Goal: Task Accomplishment & Management: Complete application form

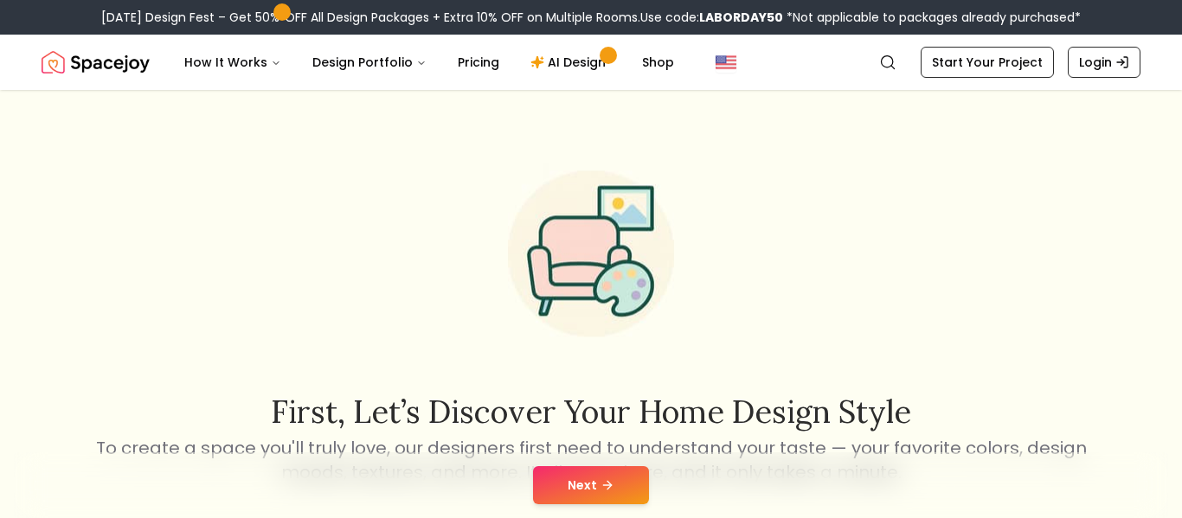
click at [608, 487] on icon at bounding box center [608, 486] width 14 height 14
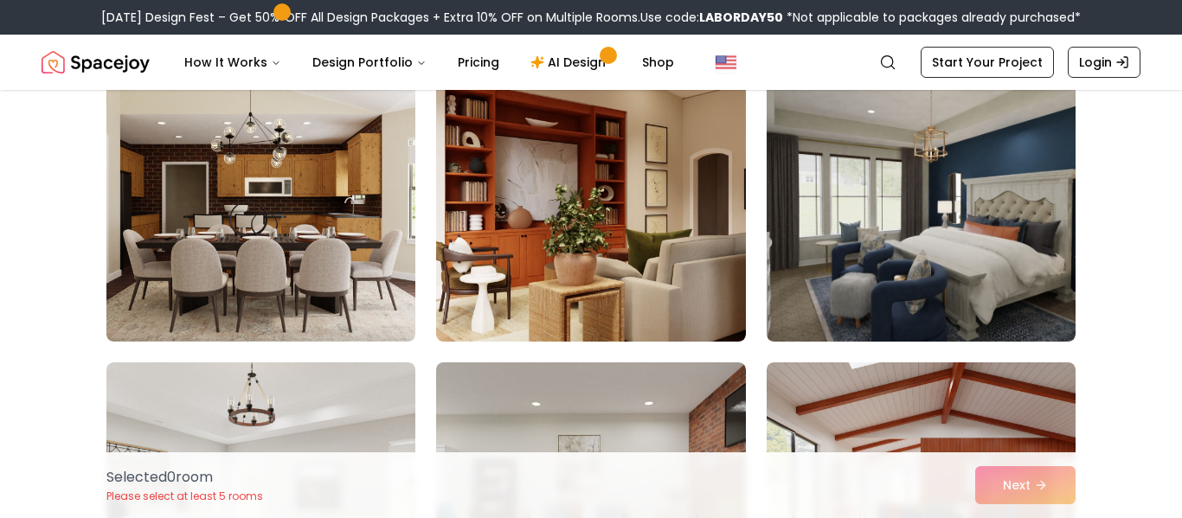
scroll to position [172, 0]
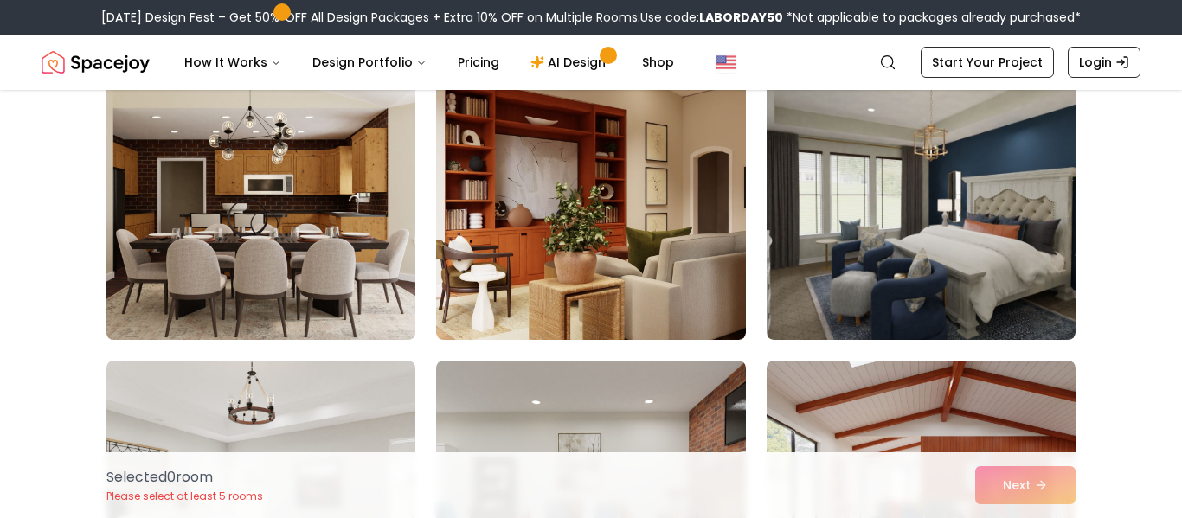
click at [357, 169] on img at bounding box center [261, 201] width 325 height 291
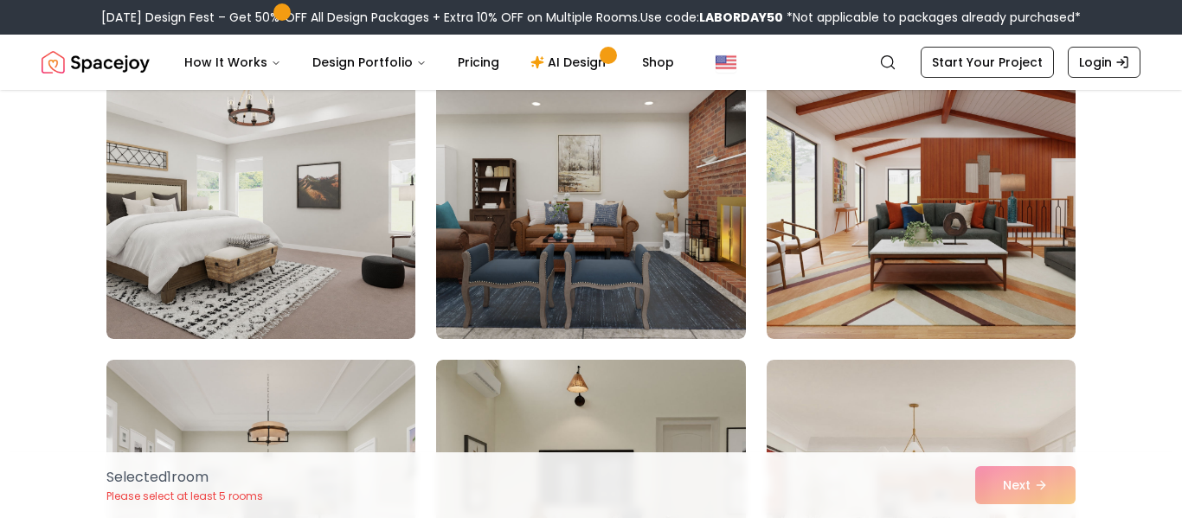
scroll to position [473, 0]
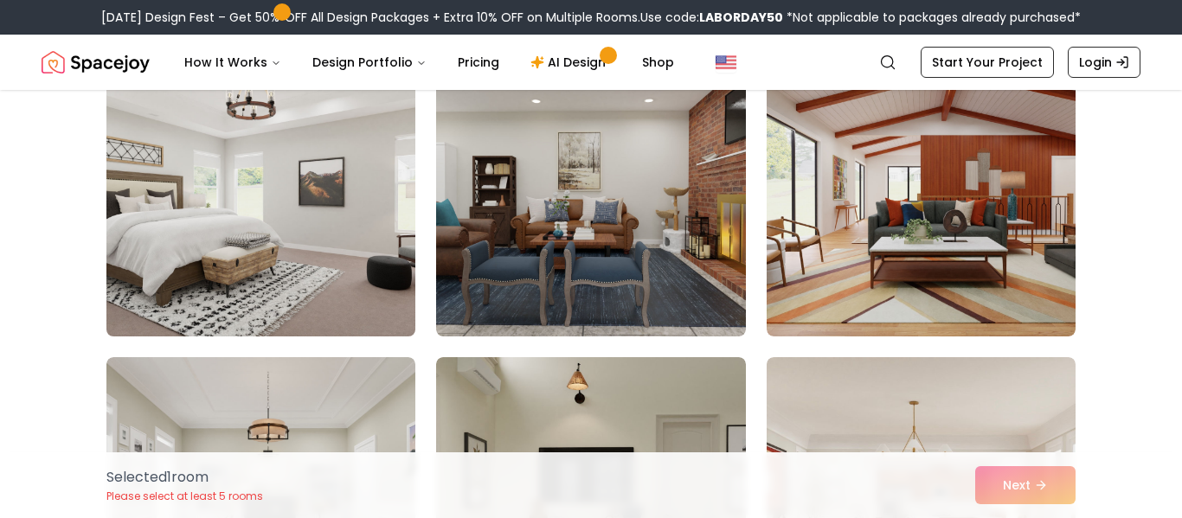
click at [259, 209] on img at bounding box center [261, 198] width 325 height 291
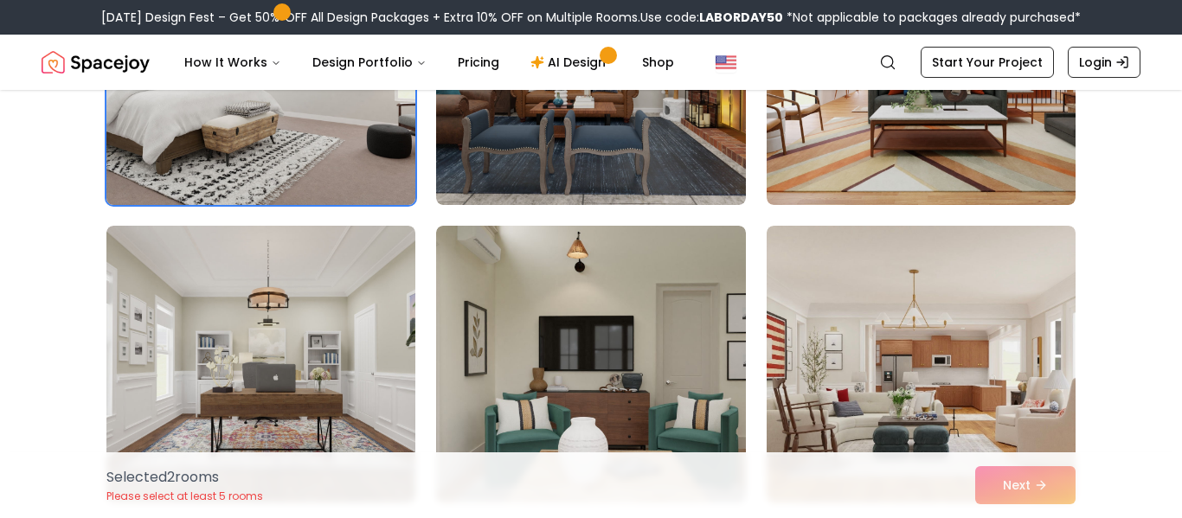
scroll to position [608, 0]
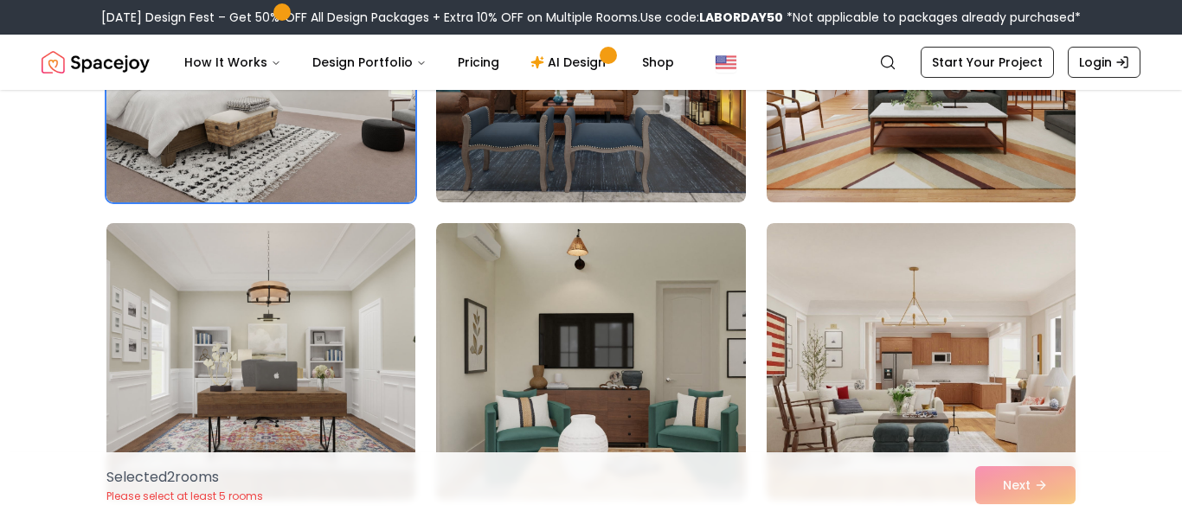
click at [255, 377] on img at bounding box center [261, 361] width 325 height 291
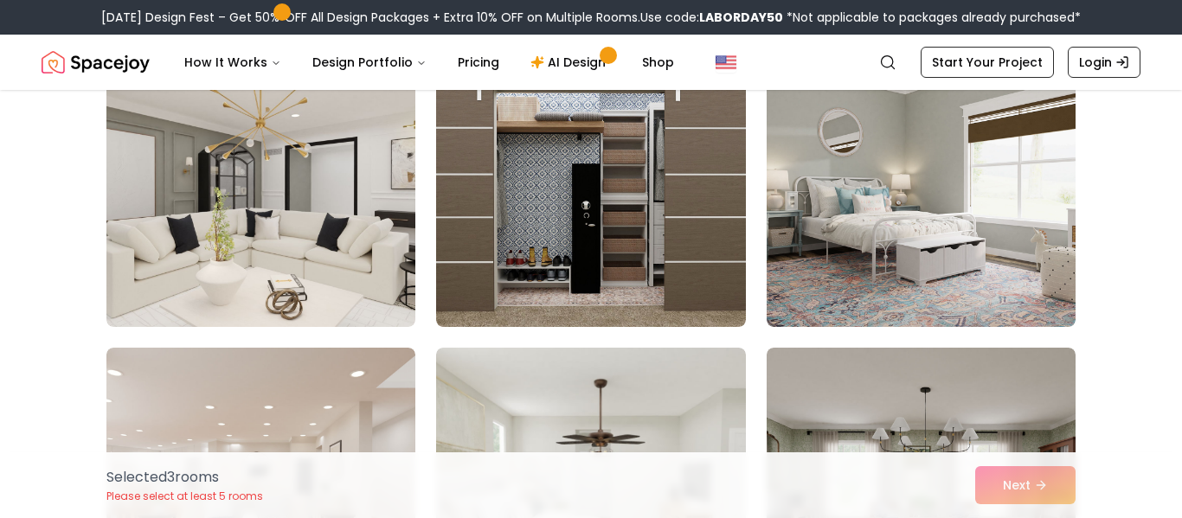
scroll to position [1377, 0]
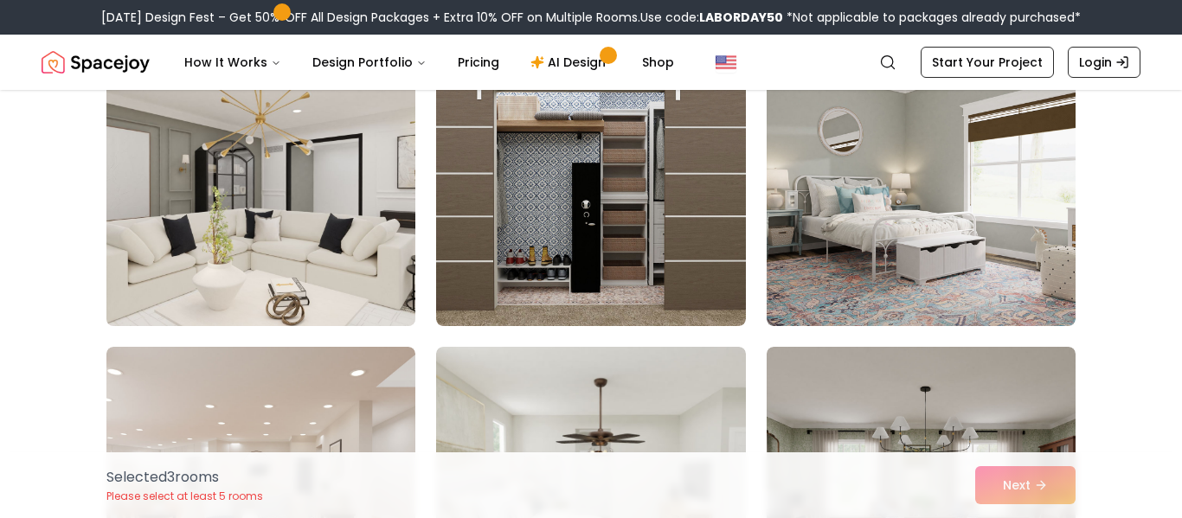
click at [332, 190] on img at bounding box center [261, 187] width 325 height 291
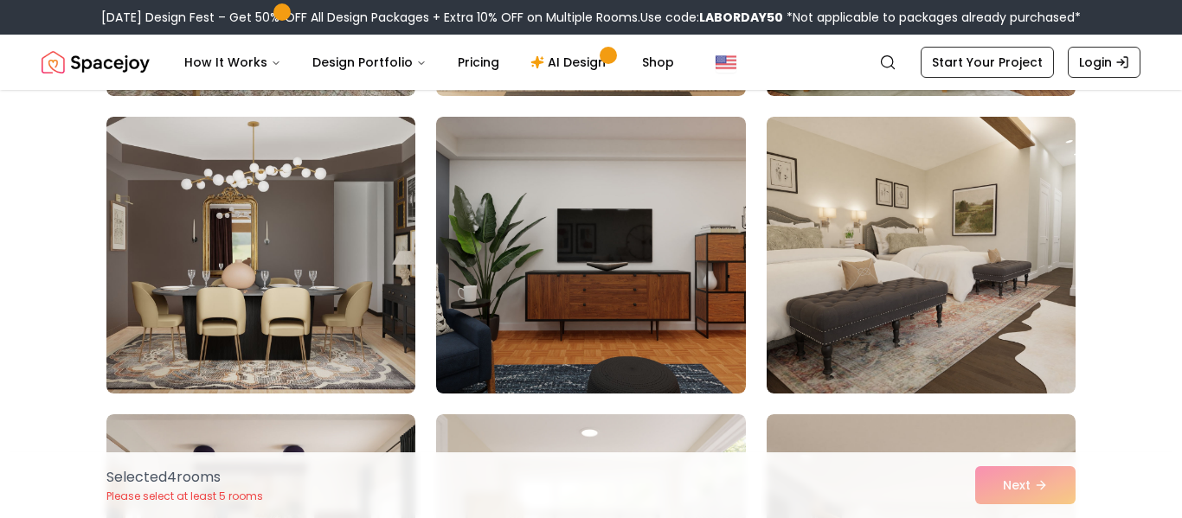
scroll to position [2792, 0]
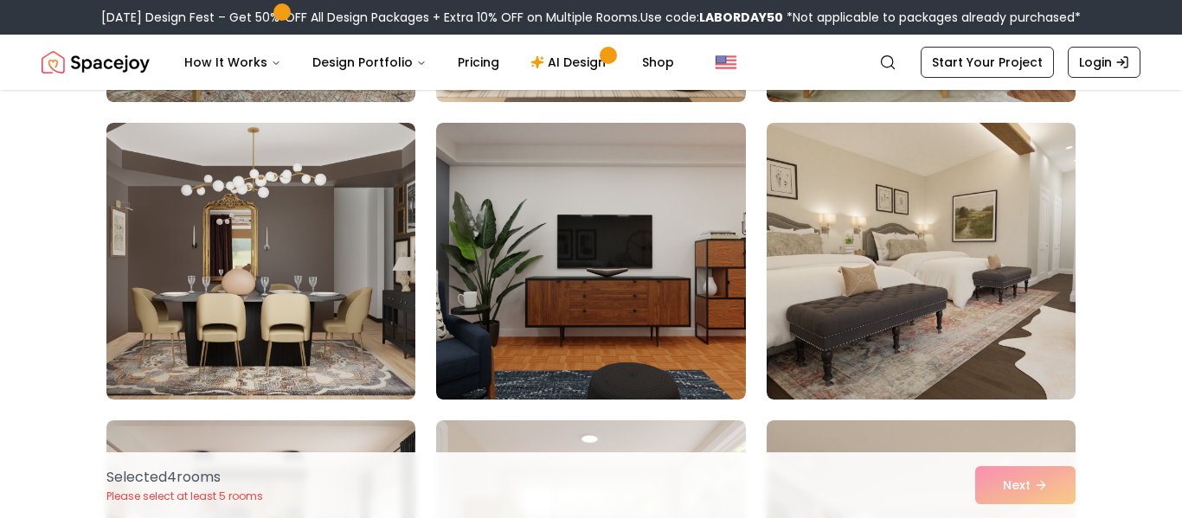
click at [552, 217] on img at bounding box center [590, 261] width 309 height 277
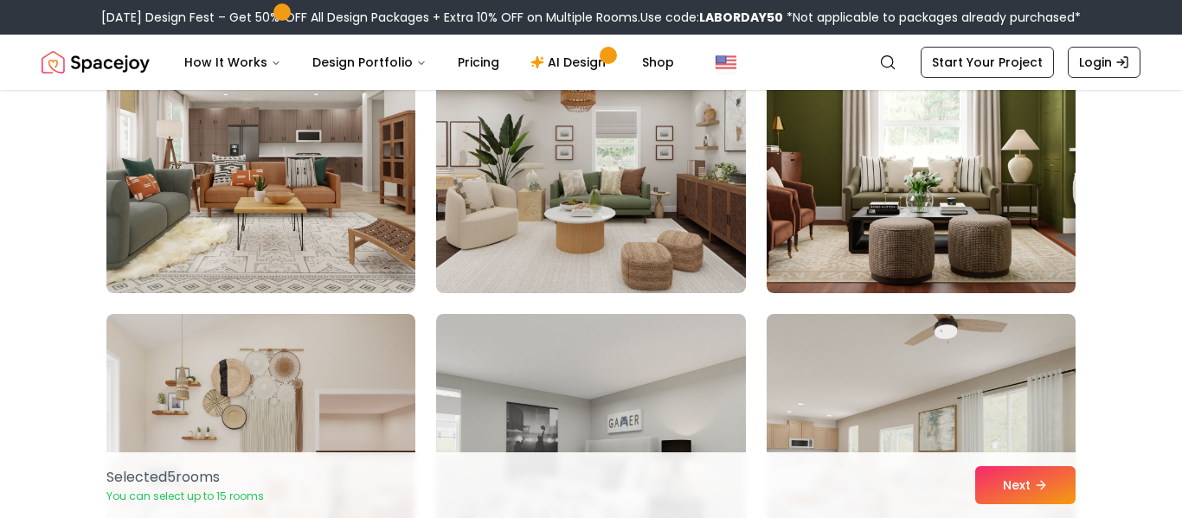
scroll to position [4688, 0]
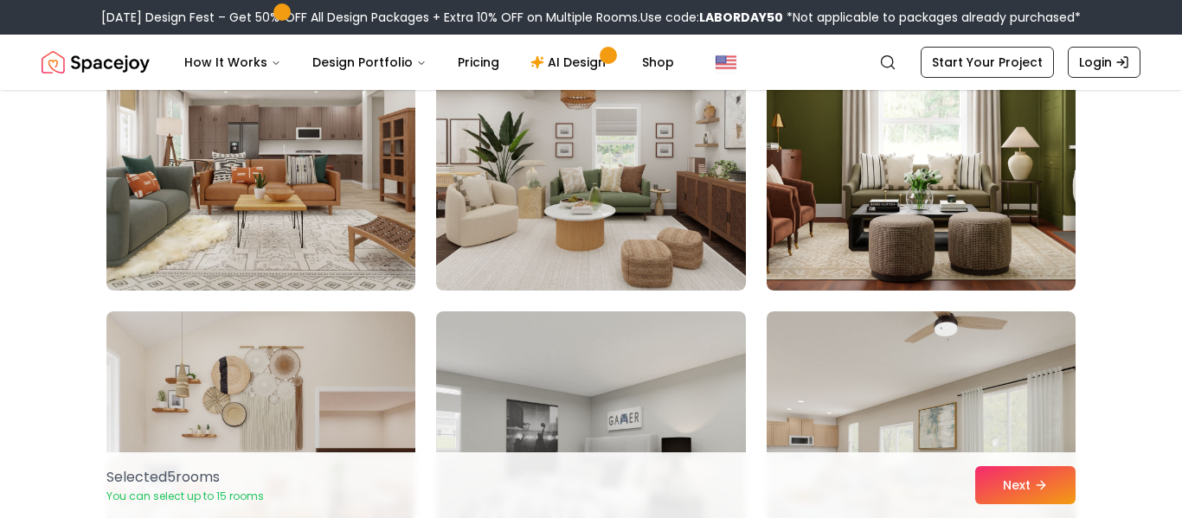
click at [552, 217] on img at bounding box center [590, 152] width 309 height 277
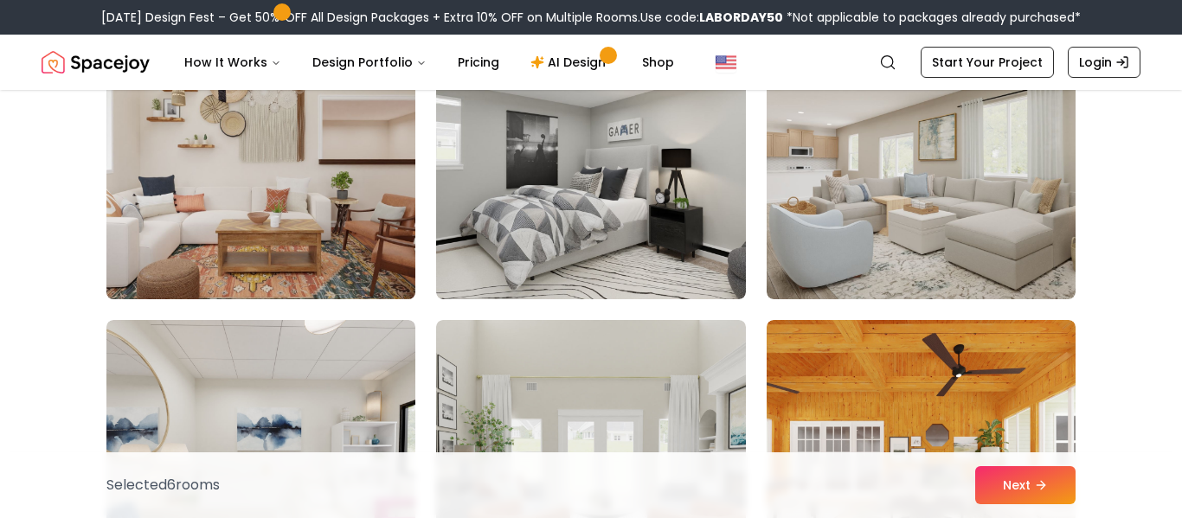
scroll to position [4978, 0]
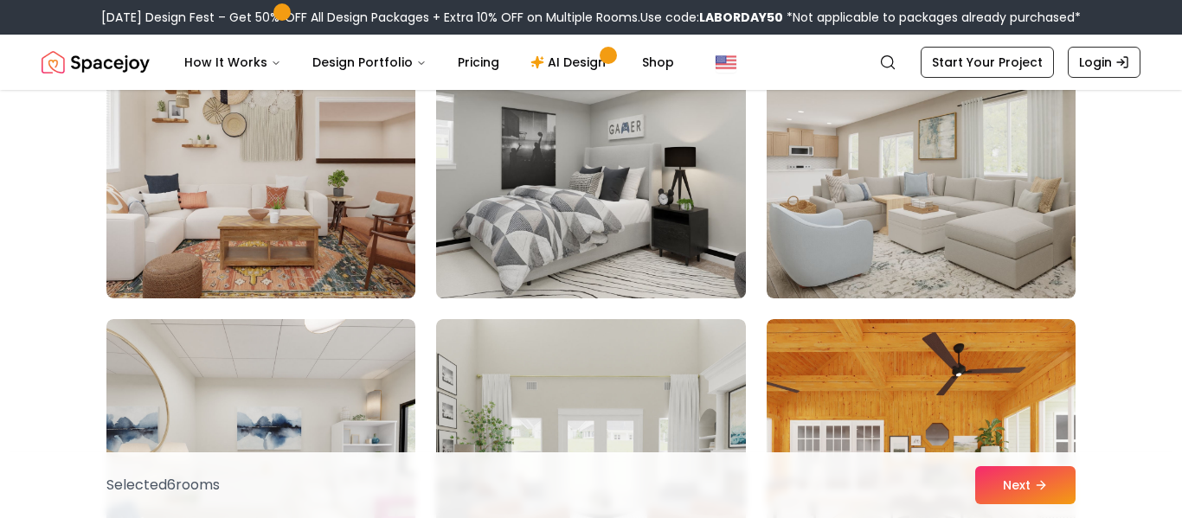
click at [573, 177] on img at bounding box center [590, 160] width 325 height 291
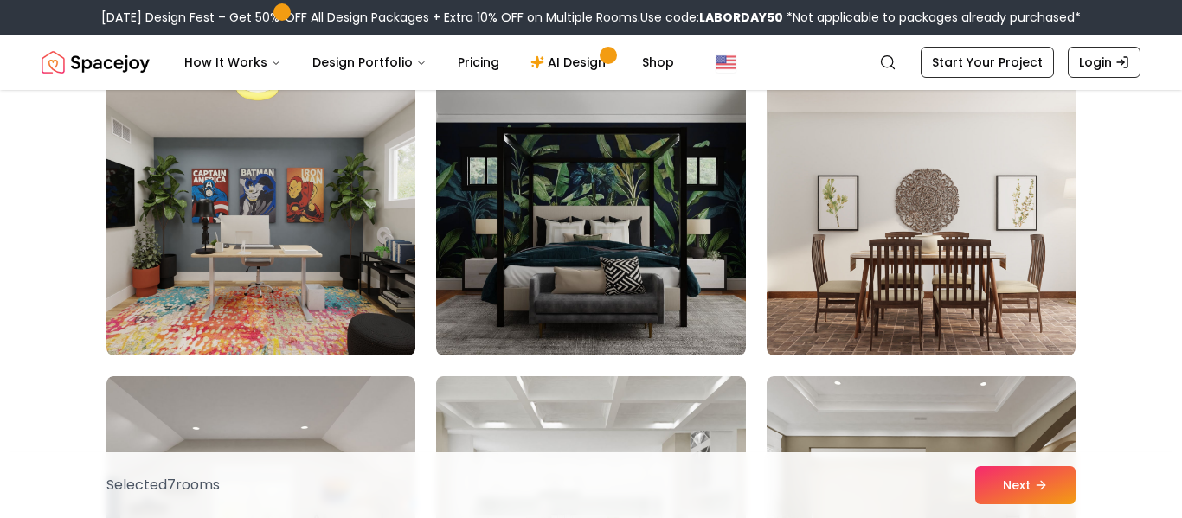
scroll to position [5517, 0]
click at [712, 196] on img at bounding box center [590, 216] width 309 height 277
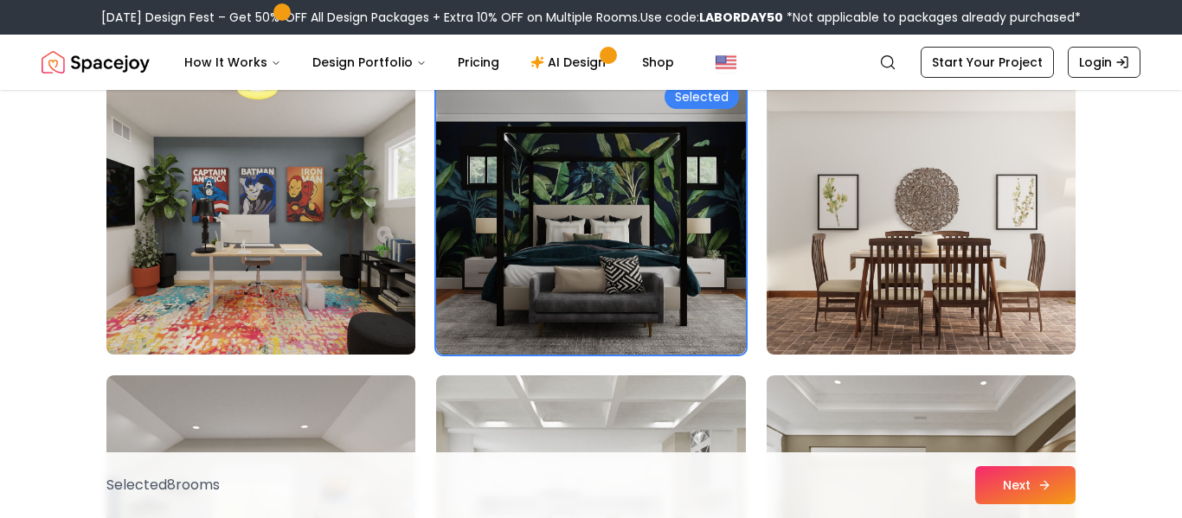
click at [1056, 475] on button "Next" at bounding box center [1026, 486] width 100 height 38
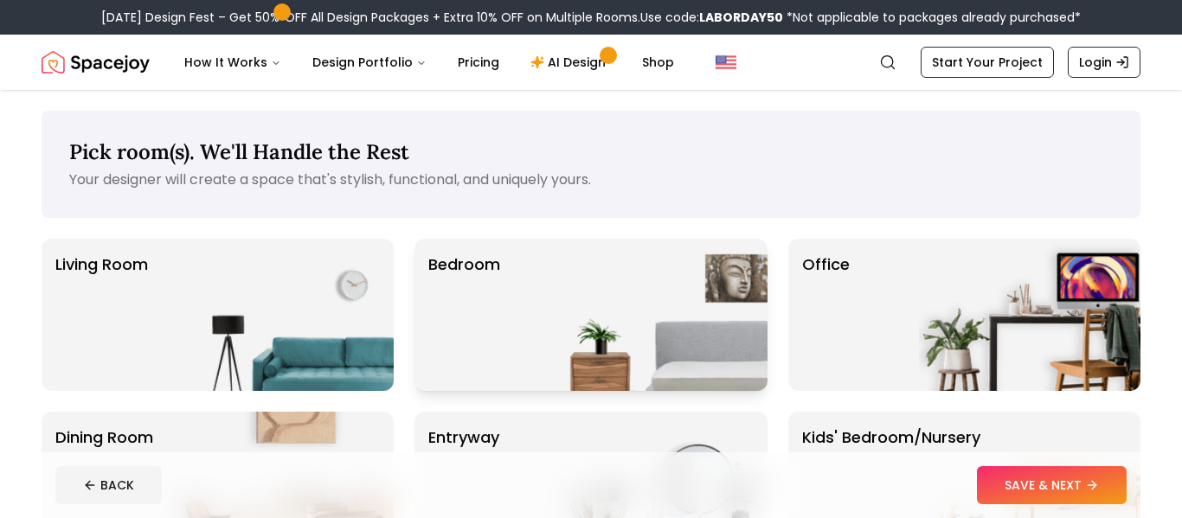
click at [639, 332] on img at bounding box center [657, 315] width 222 height 152
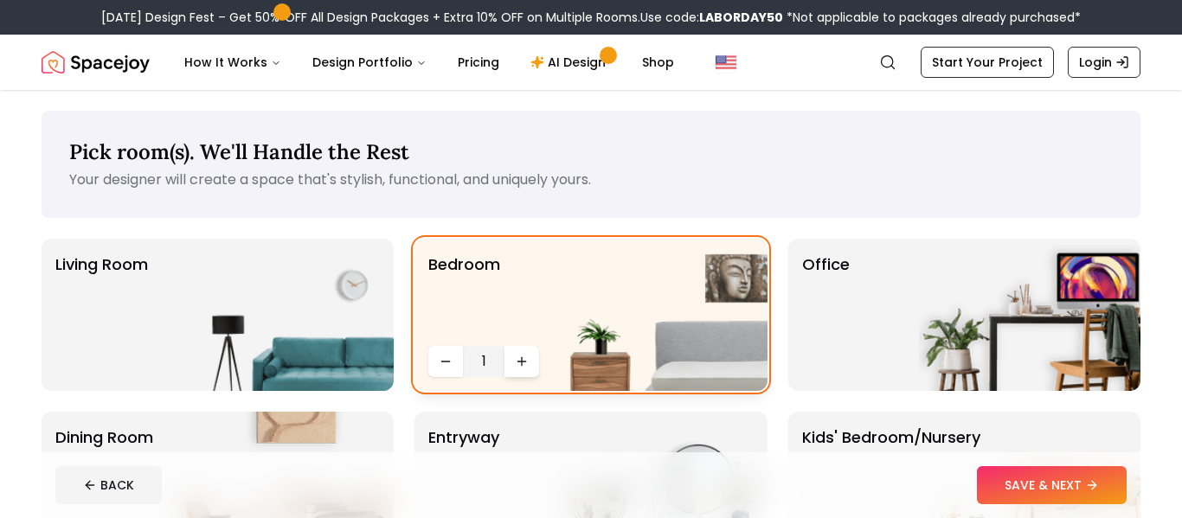
click at [512, 356] on button "Increase quantity" at bounding box center [522, 361] width 35 height 31
click at [315, 273] on img at bounding box center [283, 315] width 222 height 152
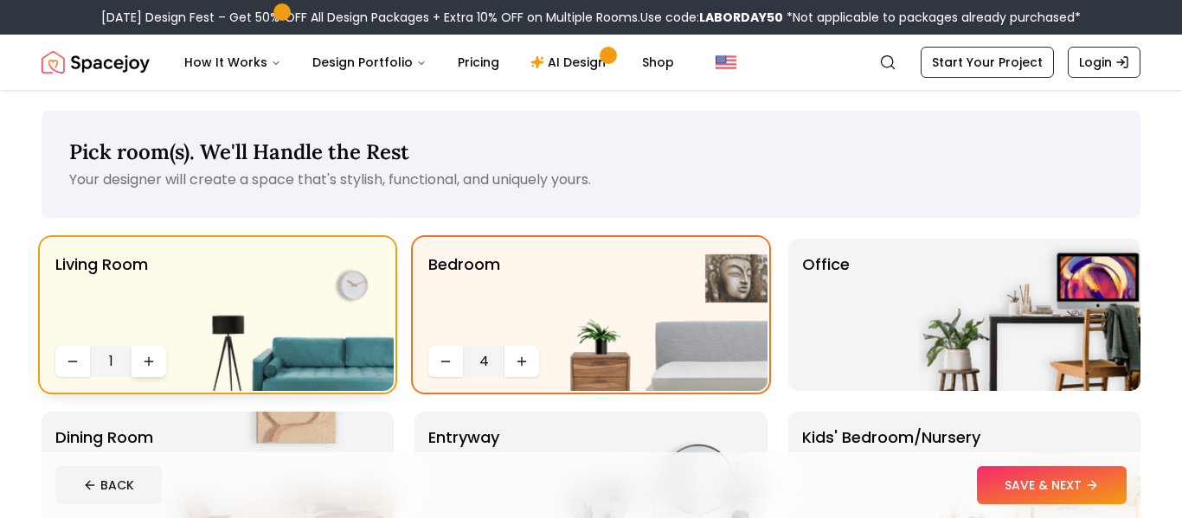
click at [160, 366] on button "Increase quantity" at bounding box center [149, 361] width 35 height 31
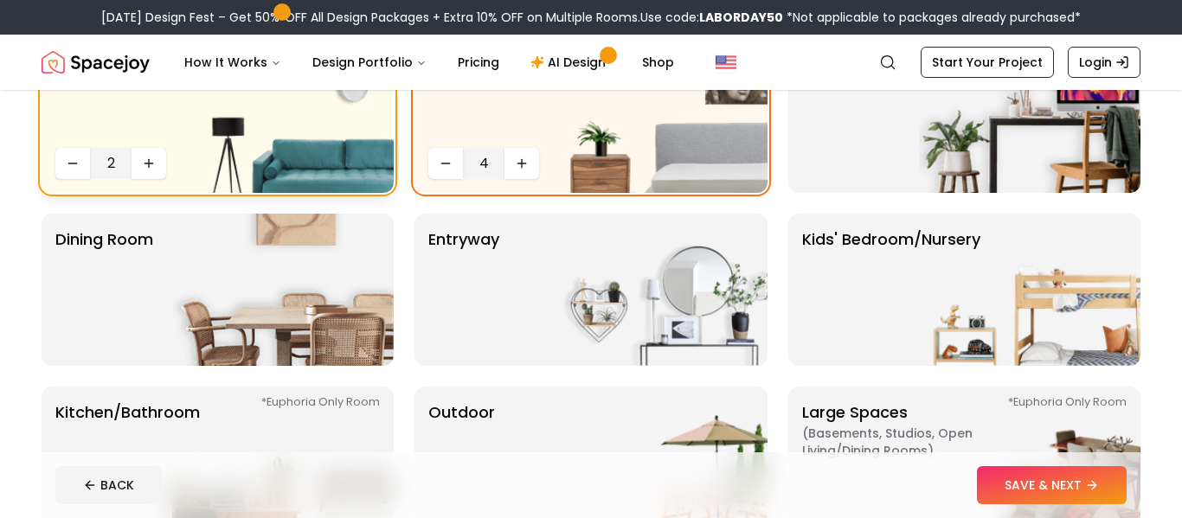
scroll to position [201, 0]
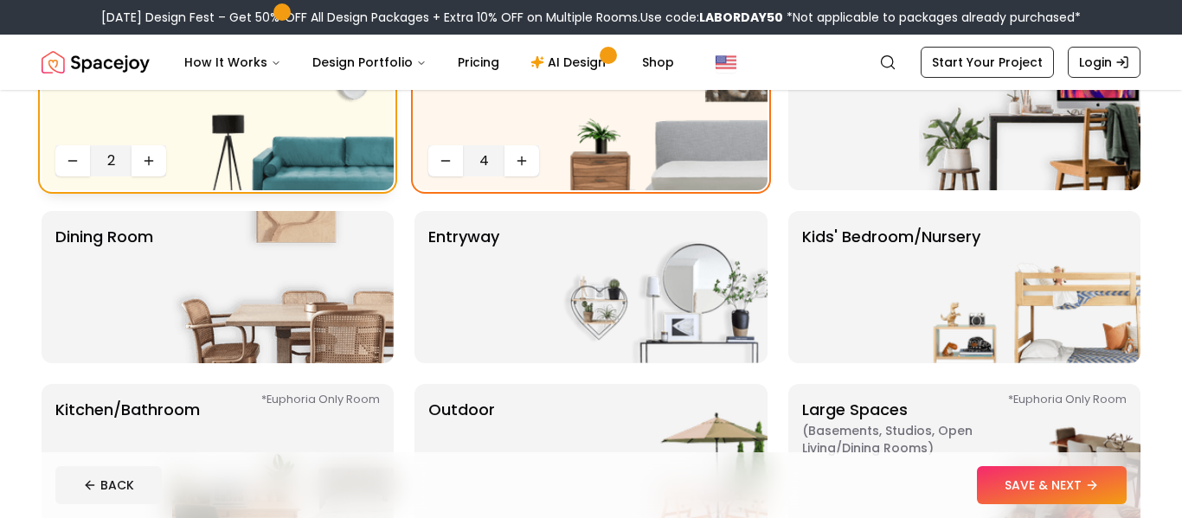
click at [369, 302] on img at bounding box center [283, 287] width 222 height 152
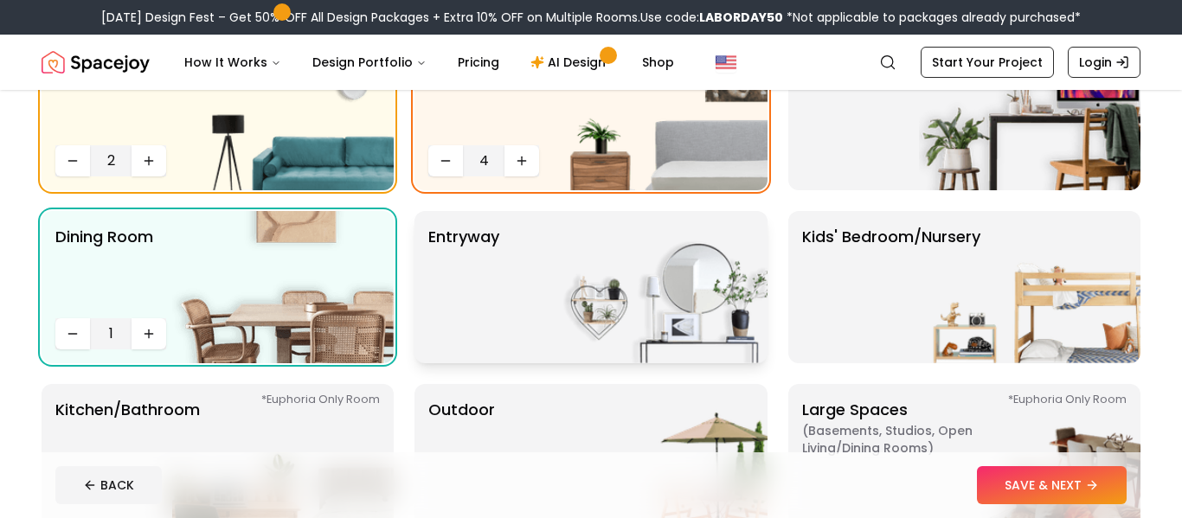
click at [575, 285] on img at bounding box center [657, 287] width 222 height 152
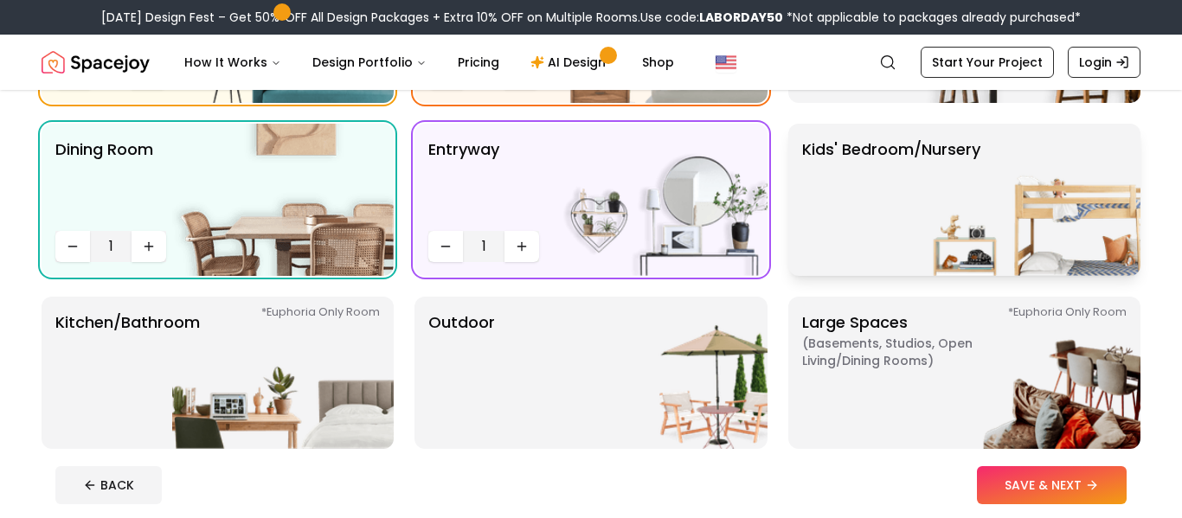
scroll to position [292, 0]
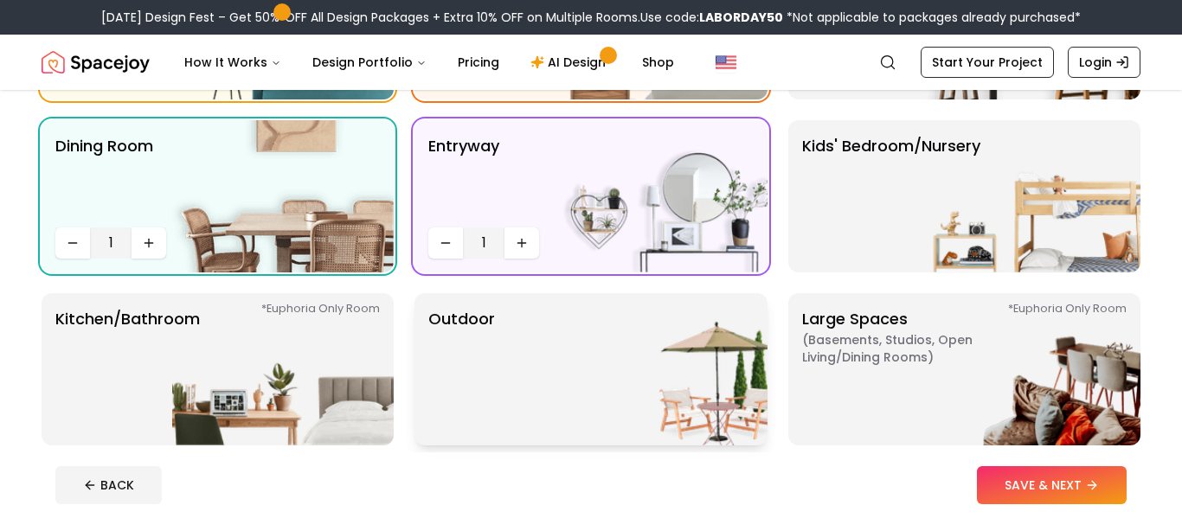
click at [614, 323] on img at bounding box center [657, 369] width 222 height 152
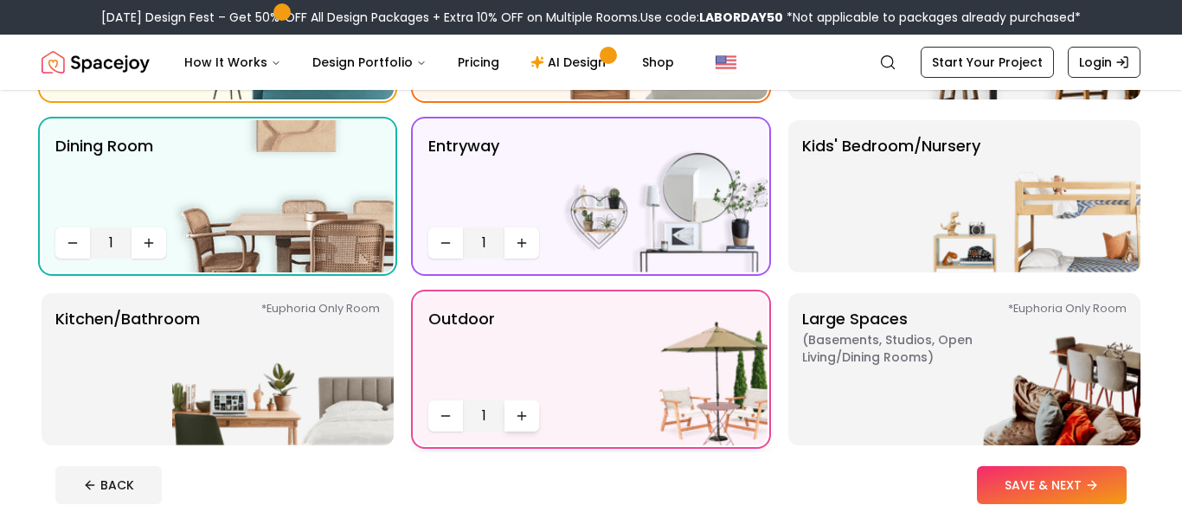
click at [518, 416] on icon "Increase quantity" at bounding box center [522, 416] width 14 height 14
click at [262, 392] on img at bounding box center [283, 369] width 222 height 152
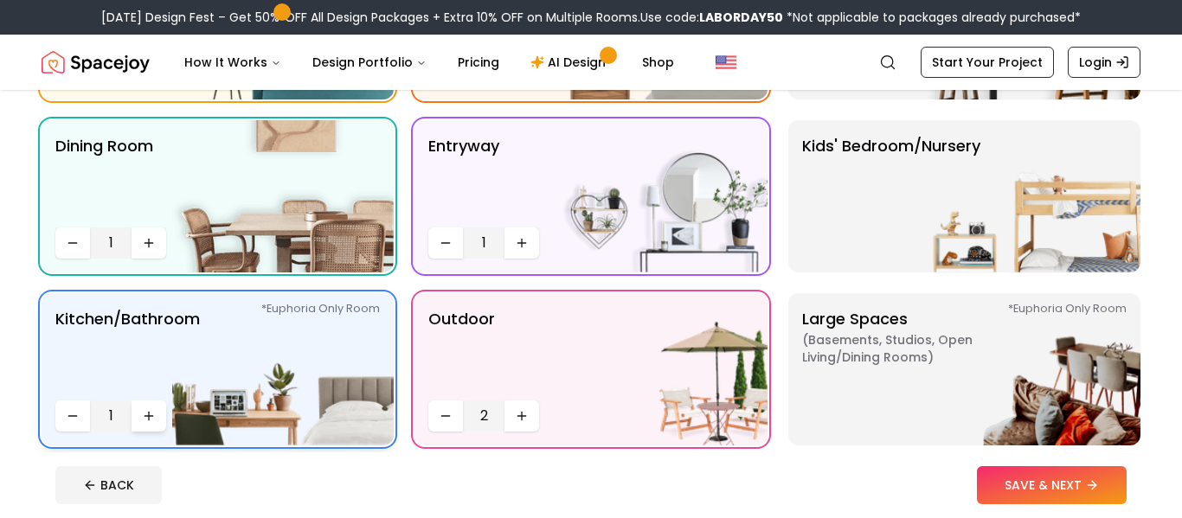
click at [158, 412] on button "Increase quantity" at bounding box center [149, 416] width 35 height 31
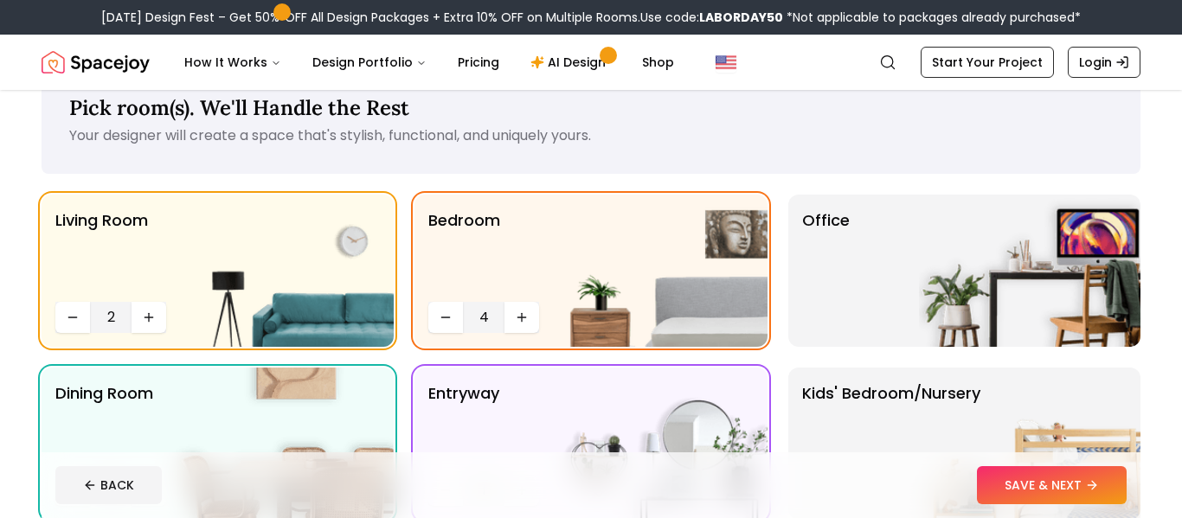
scroll to position [38, 0]
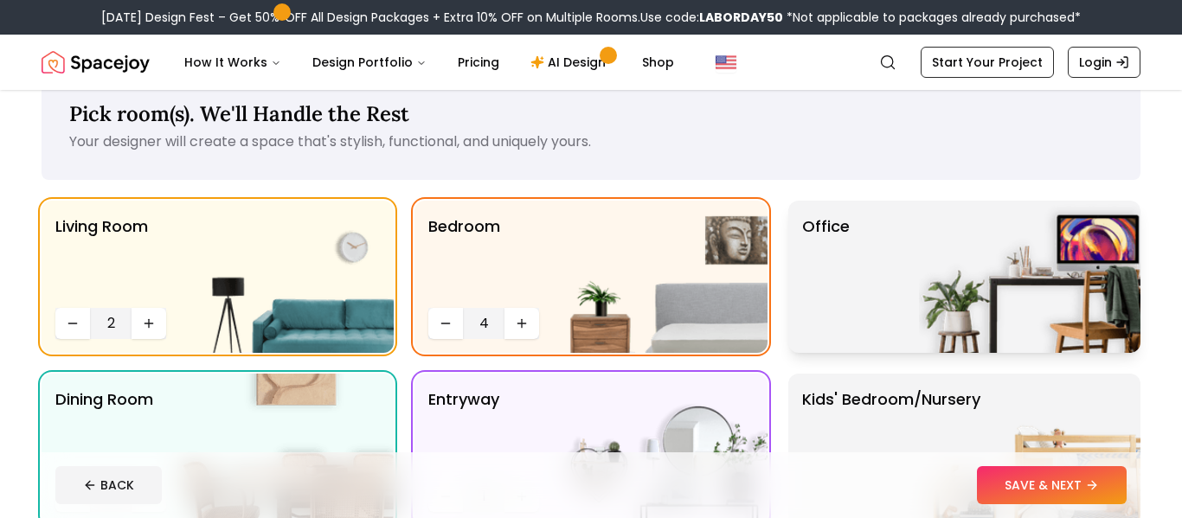
click at [879, 254] on div "Office" at bounding box center [965, 277] width 352 height 152
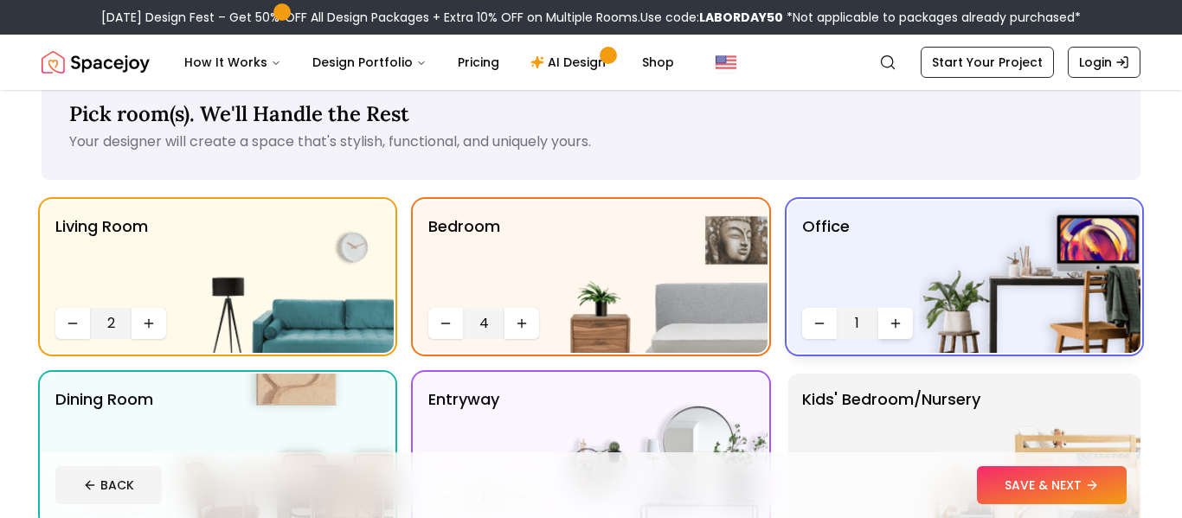
click at [885, 321] on button "Increase quantity" at bounding box center [896, 323] width 35 height 31
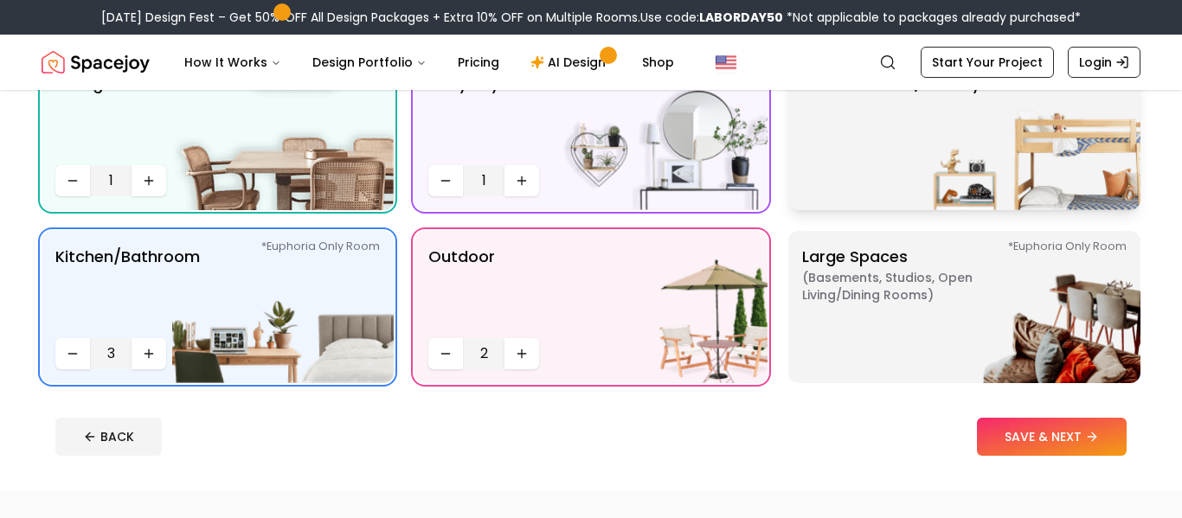
scroll to position [357, 0]
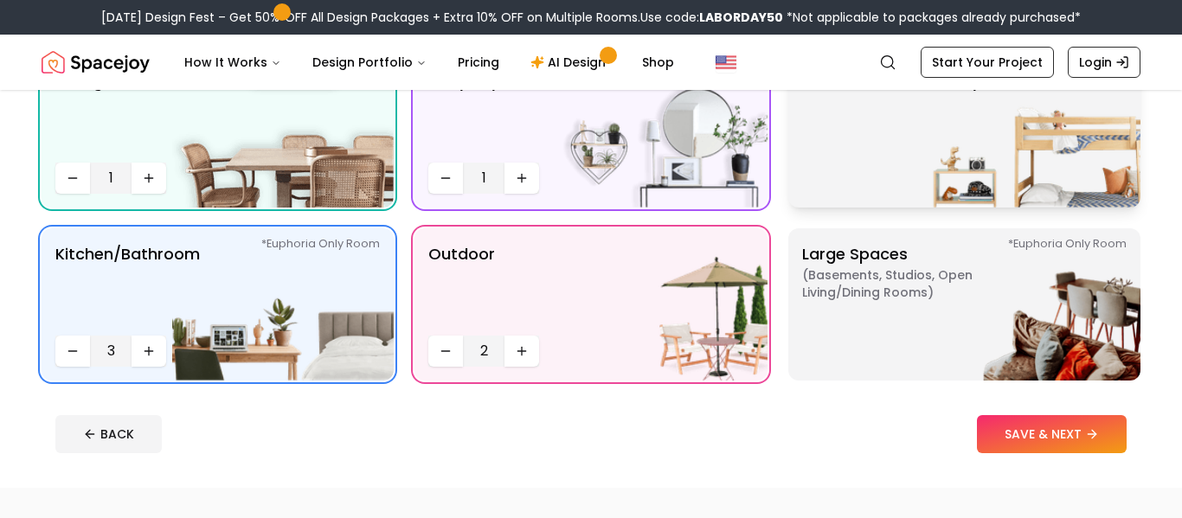
click at [922, 282] on img at bounding box center [1030, 305] width 222 height 152
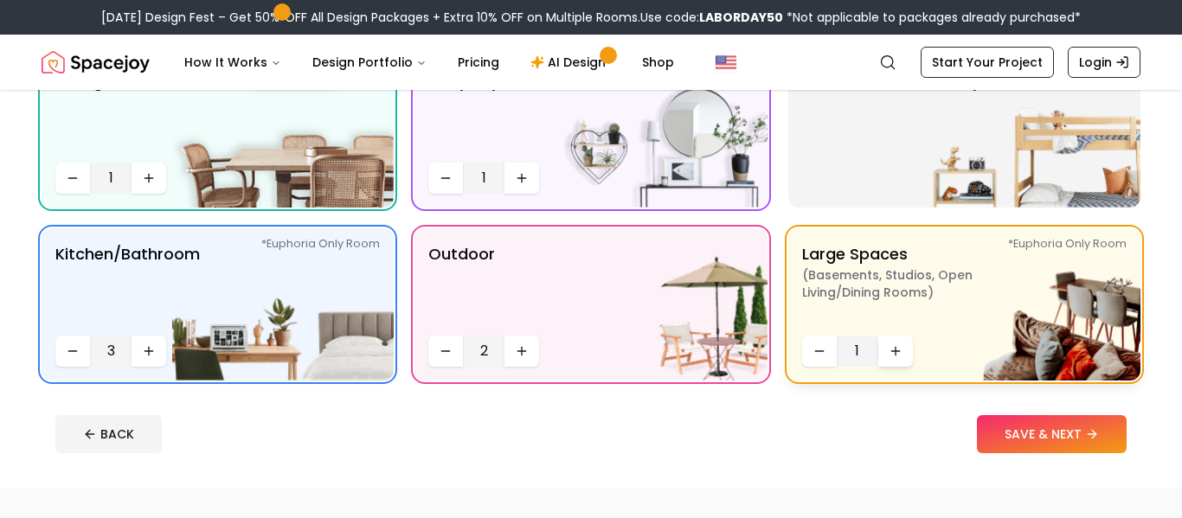
click at [891, 351] on icon "Increase quantity" at bounding box center [896, 351] width 14 height 14
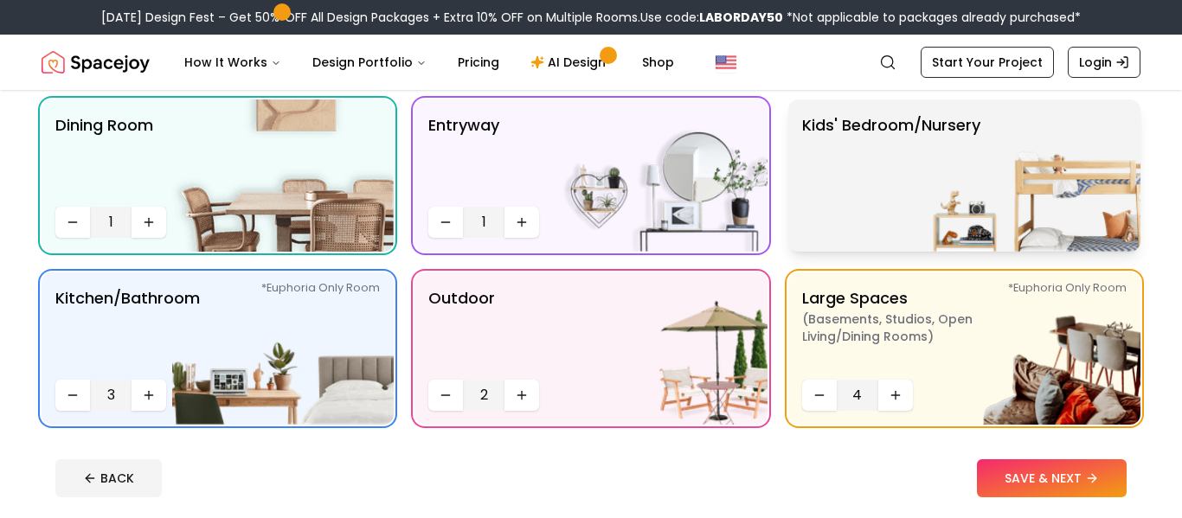
scroll to position [309, 0]
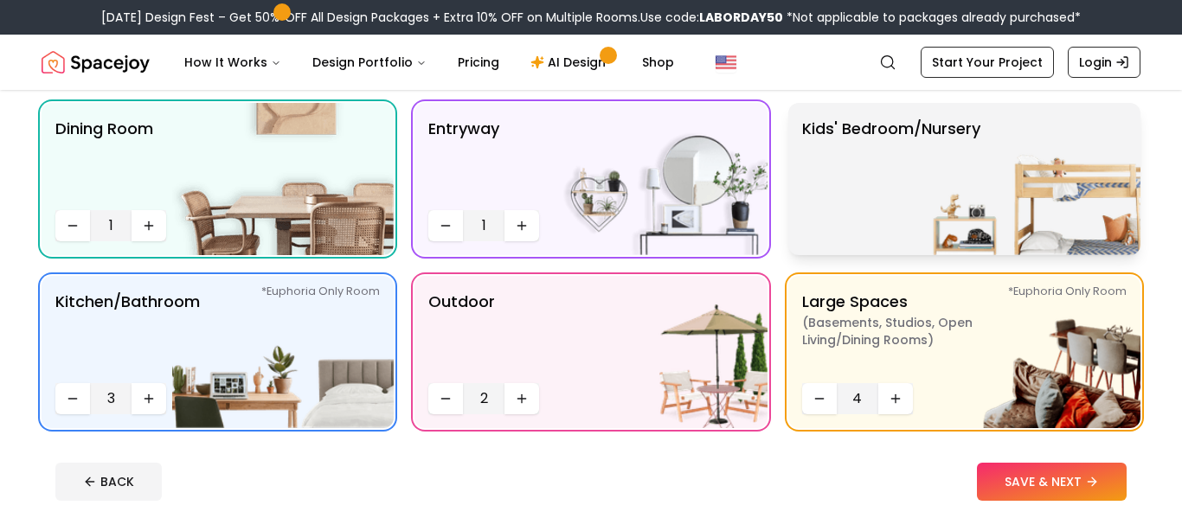
click at [836, 177] on p "Kids' Bedroom/Nursery" at bounding box center [891, 179] width 178 height 125
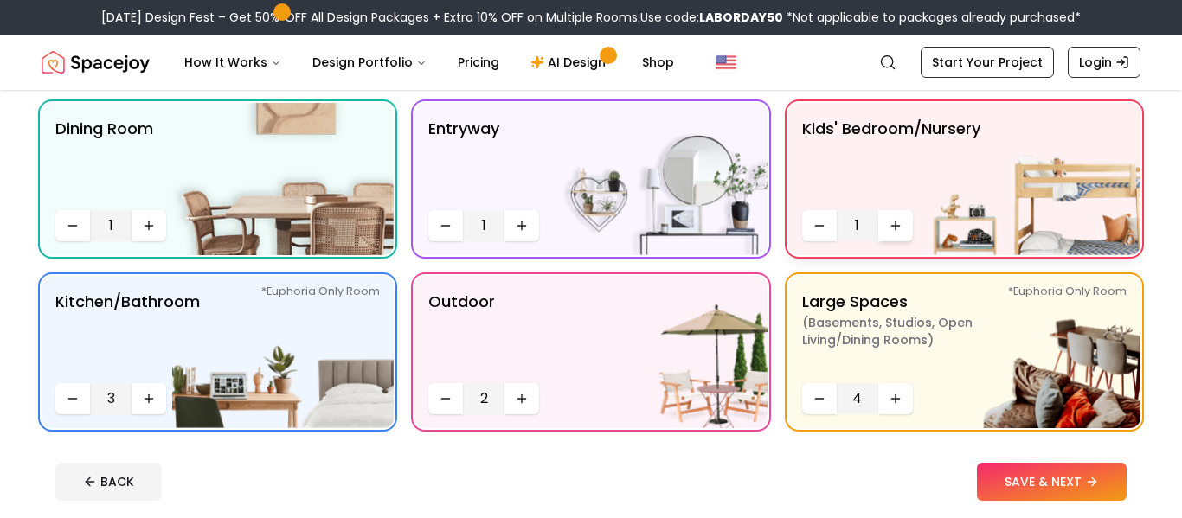
click at [896, 229] on icon "Increase quantity" at bounding box center [896, 226] width 0 height 8
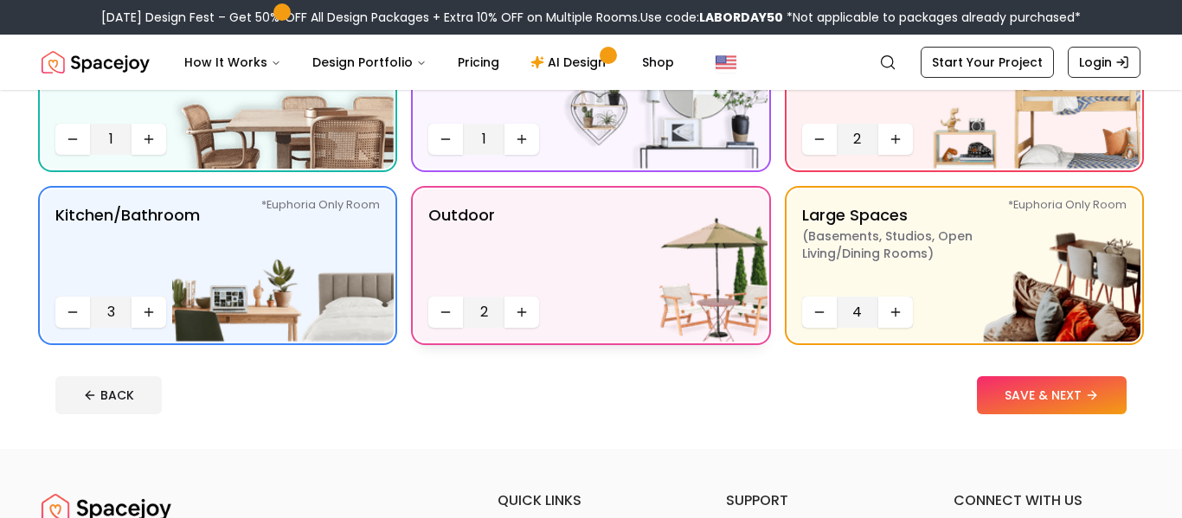
scroll to position [396, 0]
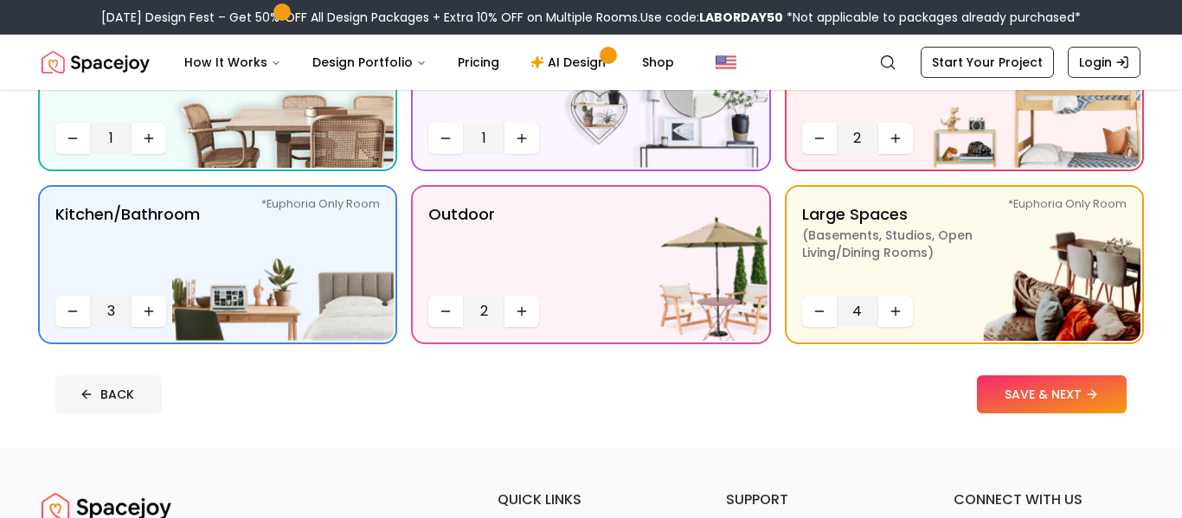
click at [92, 395] on icon at bounding box center [87, 395] width 14 height 14
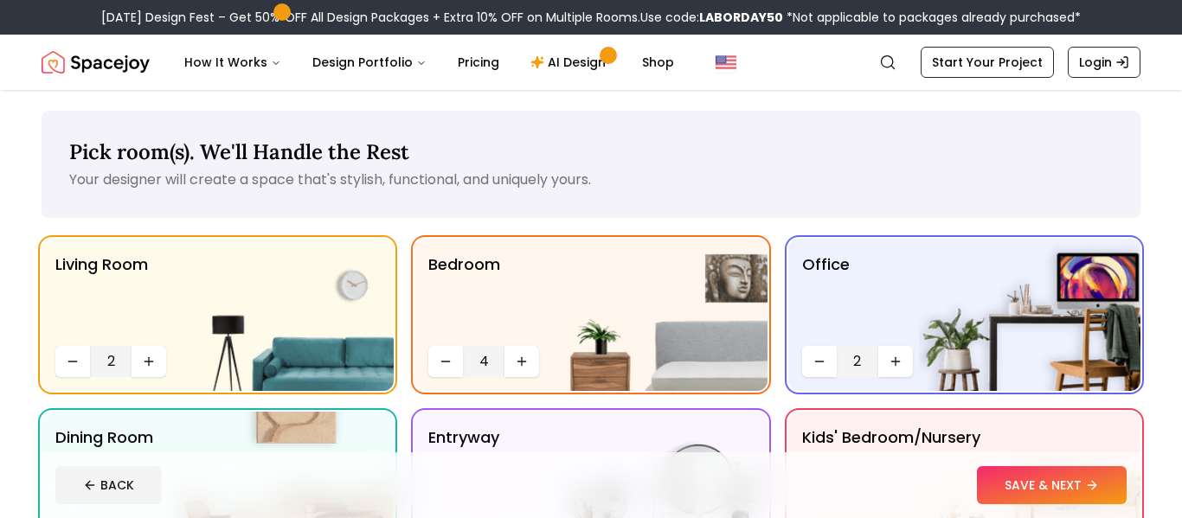
click at [1035, 492] on button "SAVE & NEXT" at bounding box center [1052, 486] width 150 height 38
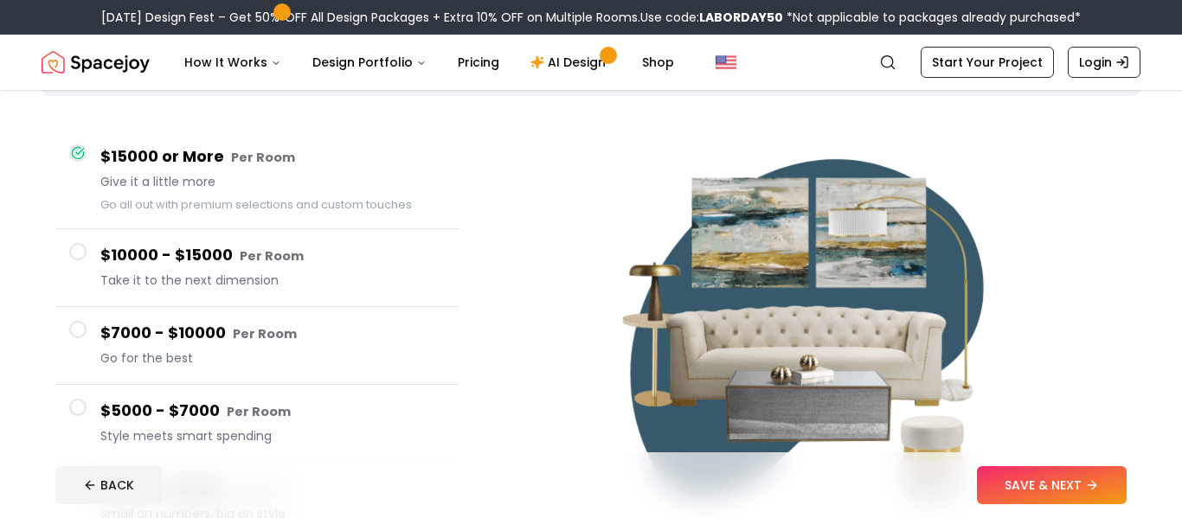
scroll to position [126, 0]
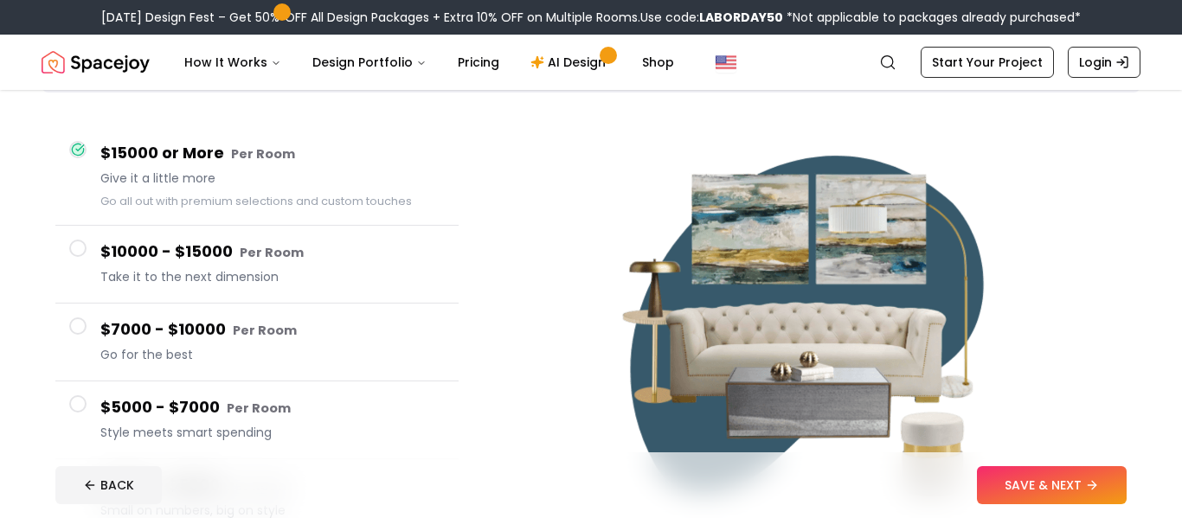
click at [94, 323] on button "$7000 - $10000 Per Room Go for the best" at bounding box center [256, 343] width 403 height 78
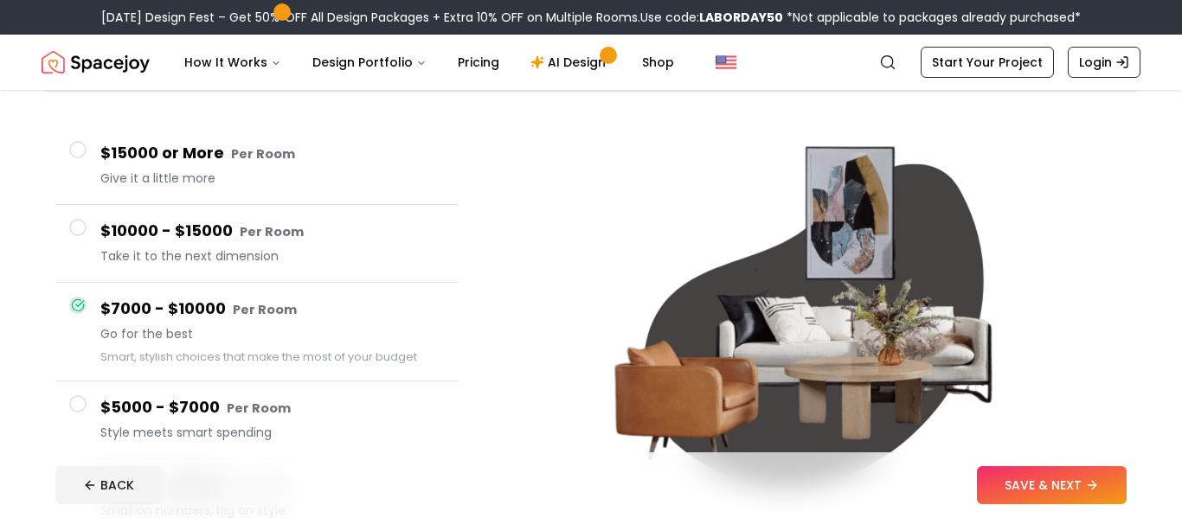
scroll to position [176, 0]
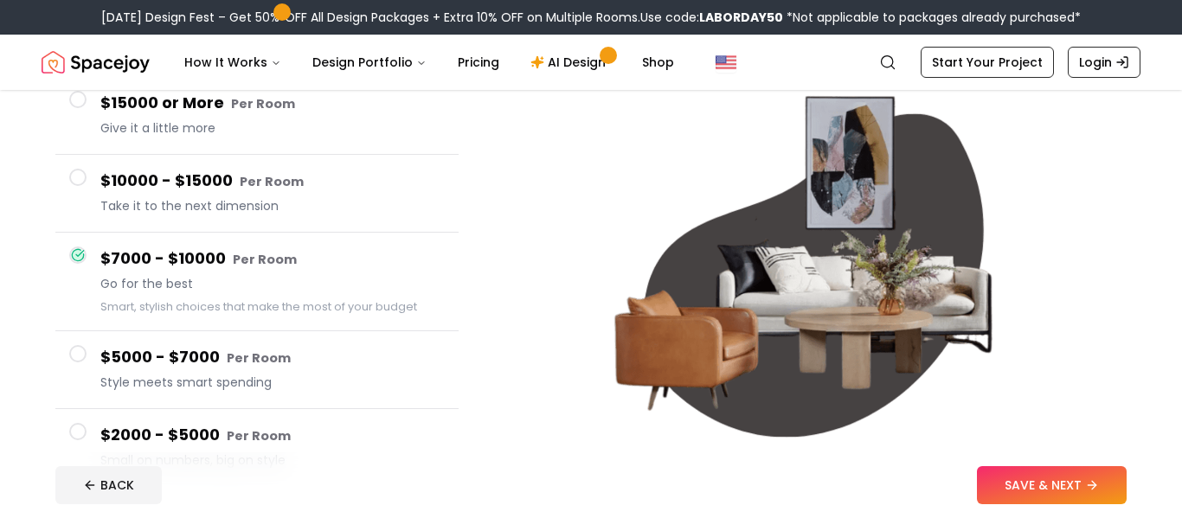
click at [209, 351] on h4 "$5000 - $7000 Per Room" at bounding box center [272, 357] width 344 height 25
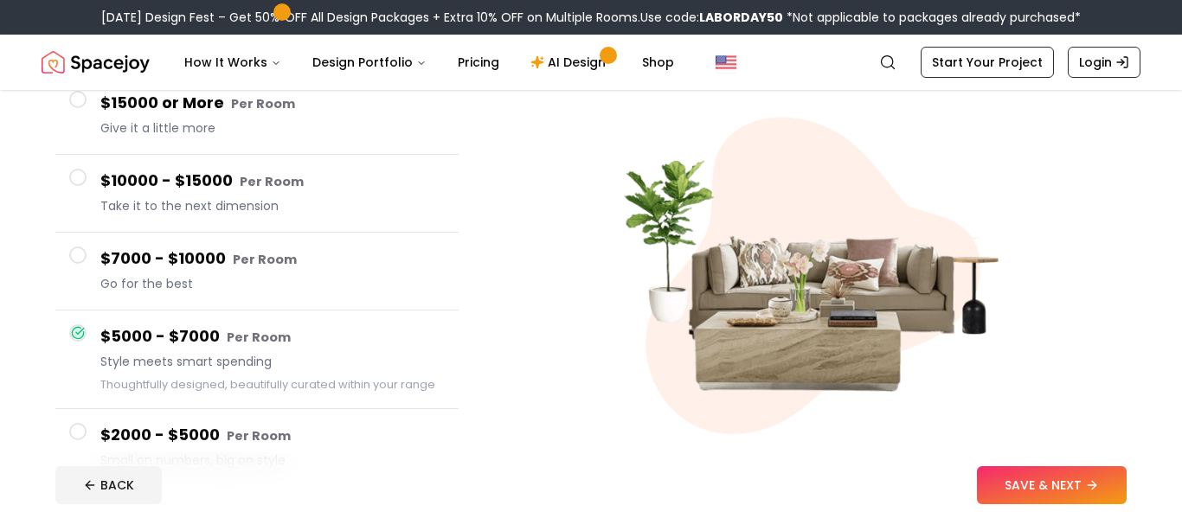
click at [207, 299] on button "$7000 - $10000 Per Room Go for the best" at bounding box center [256, 272] width 403 height 78
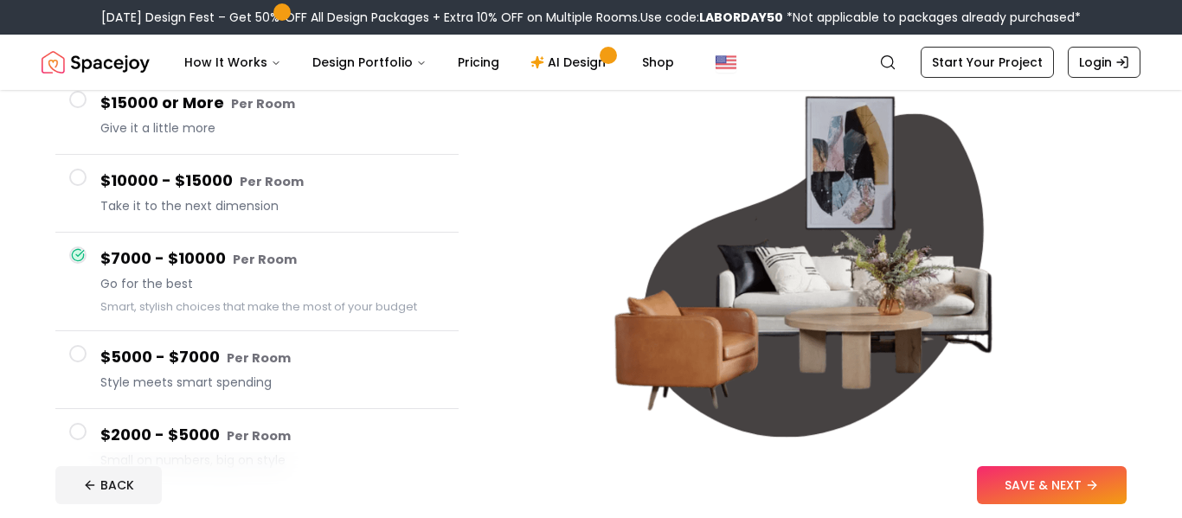
click at [209, 171] on h4 "$10000 - $15000 Per Room" at bounding box center [272, 181] width 344 height 25
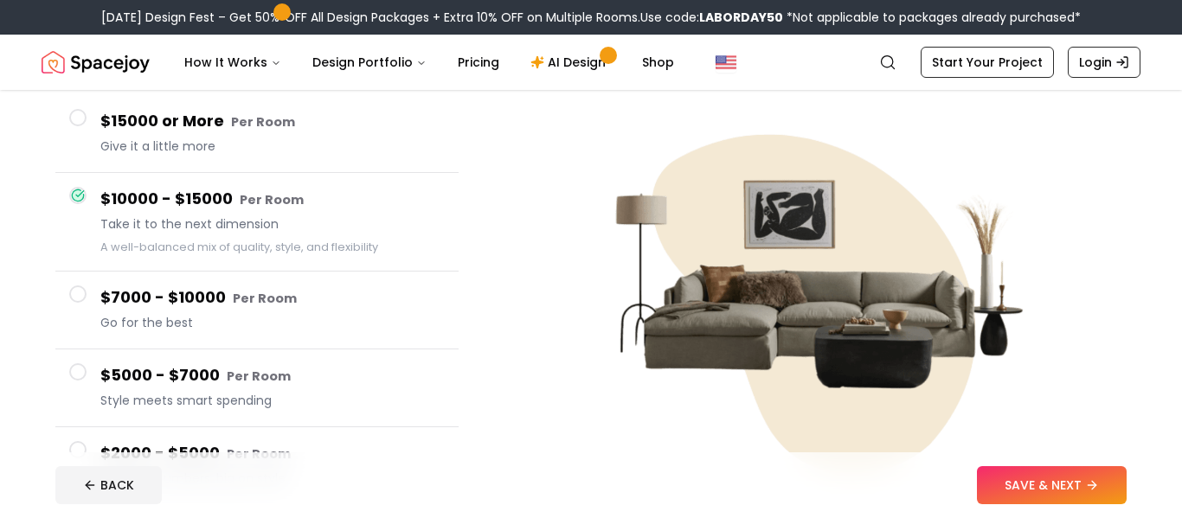
scroll to position [156, 0]
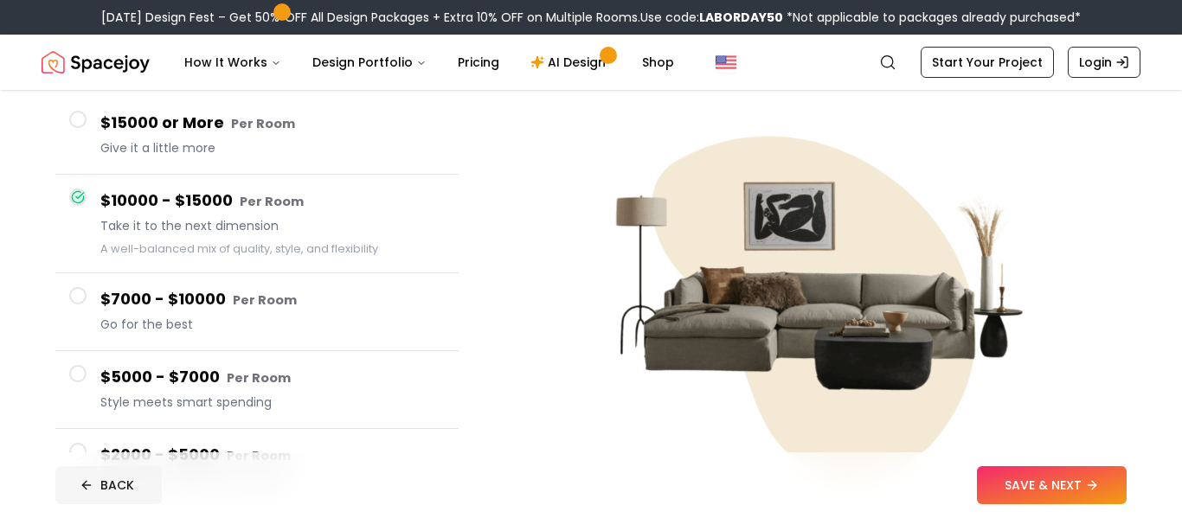
click at [106, 504] on button "BACK" at bounding box center [108, 486] width 106 height 38
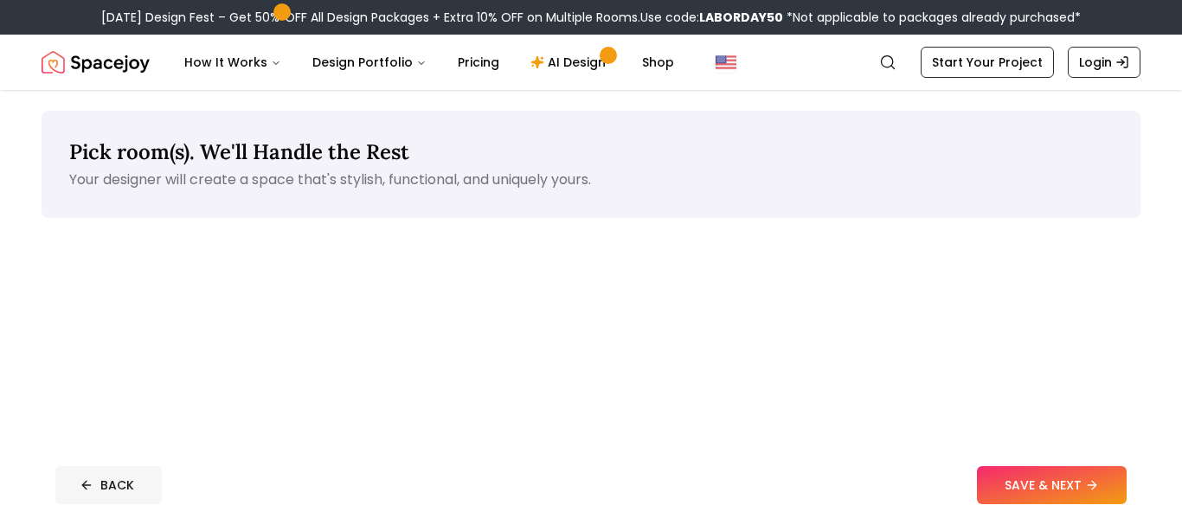
click at [105, 500] on button "BACK" at bounding box center [108, 486] width 106 height 38
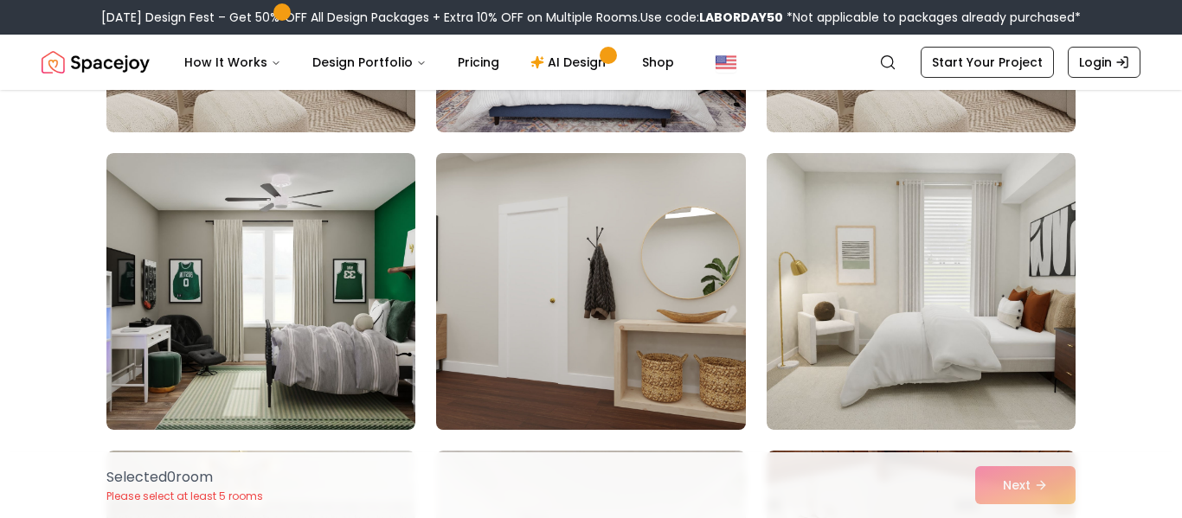
scroll to position [5137, 0]
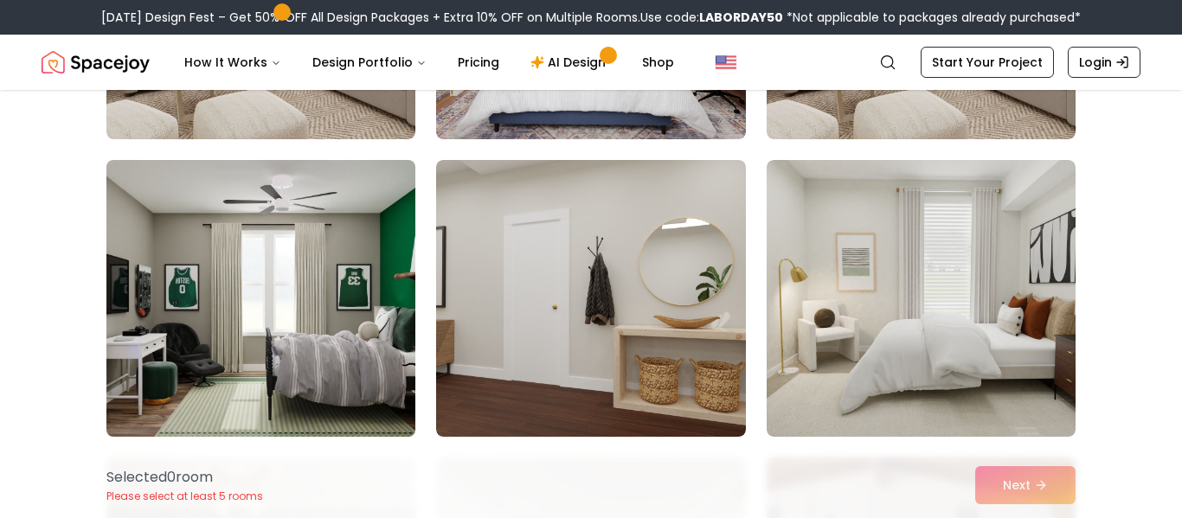
click at [246, 258] on img at bounding box center [261, 298] width 325 height 291
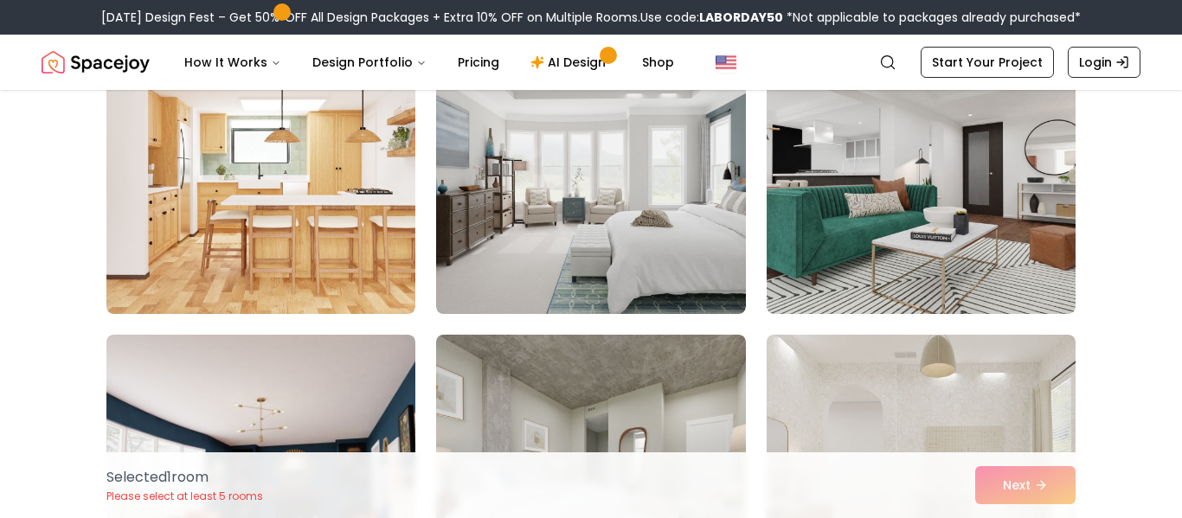
scroll to position [5860, 0]
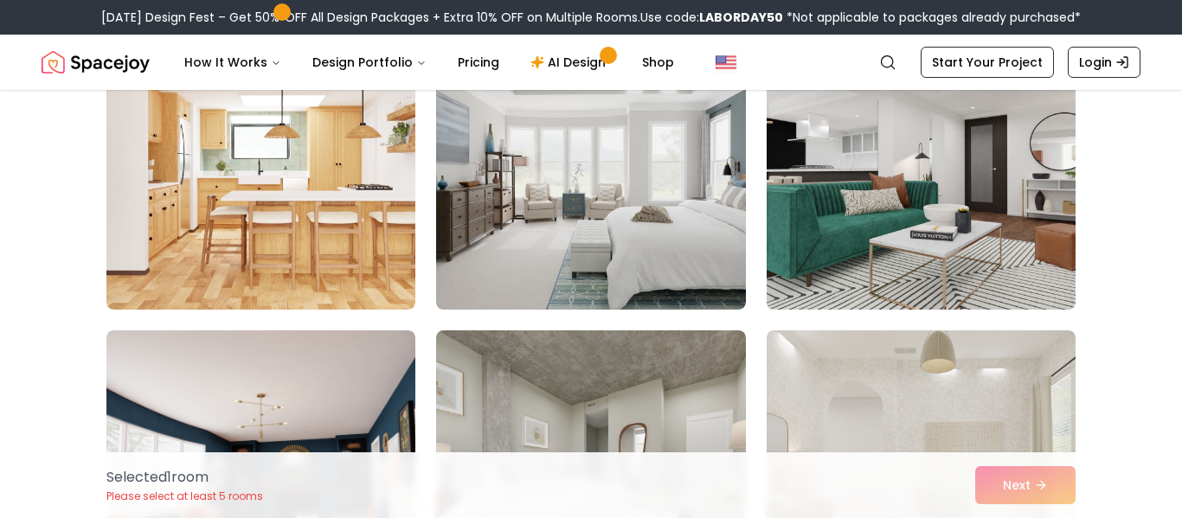
click at [1034, 171] on img at bounding box center [921, 171] width 325 height 291
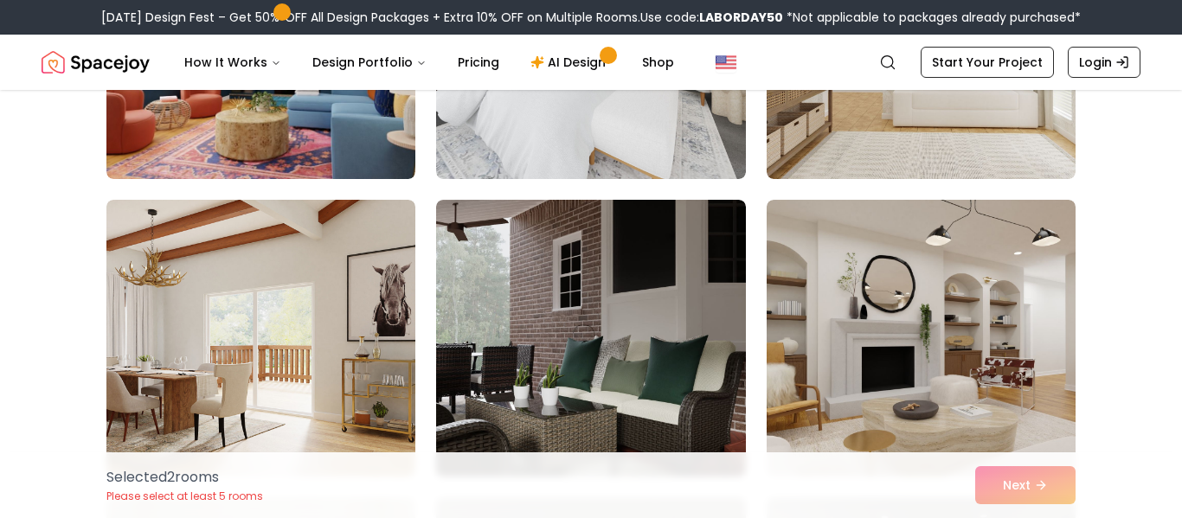
scroll to position [6482, 0]
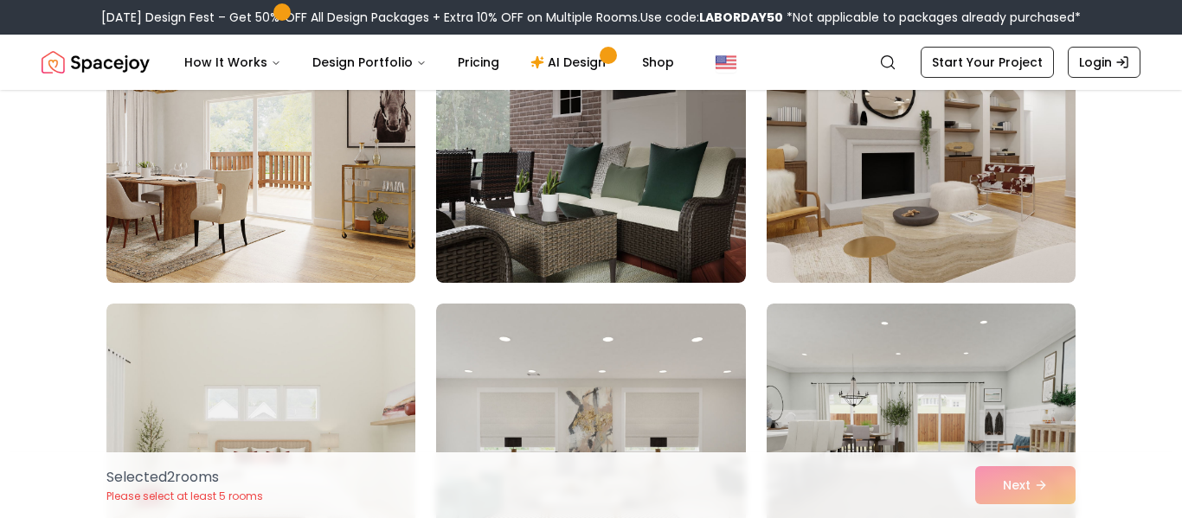
click at [558, 222] on img at bounding box center [590, 144] width 309 height 277
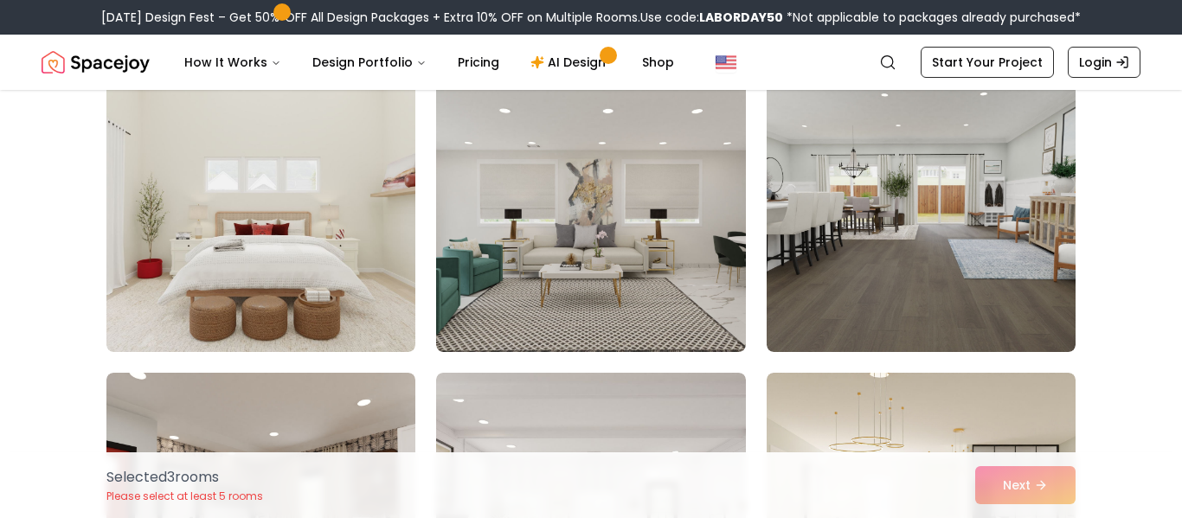
scroll to position [6704, 0]
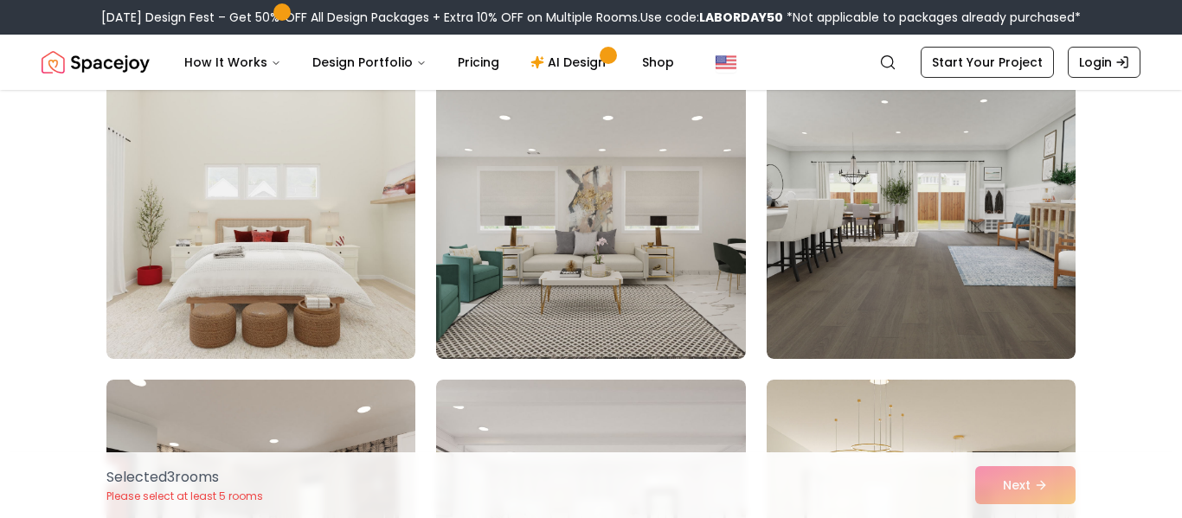
click at [558, 222] on img at bounding box center [590, 220] width 309 height 277
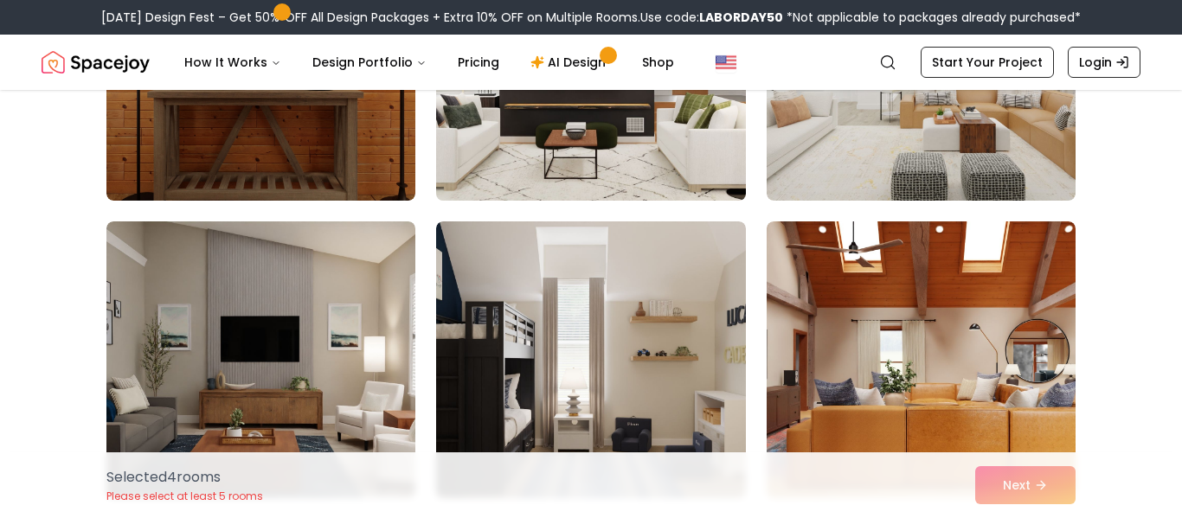
scroll to position [7469, 0]
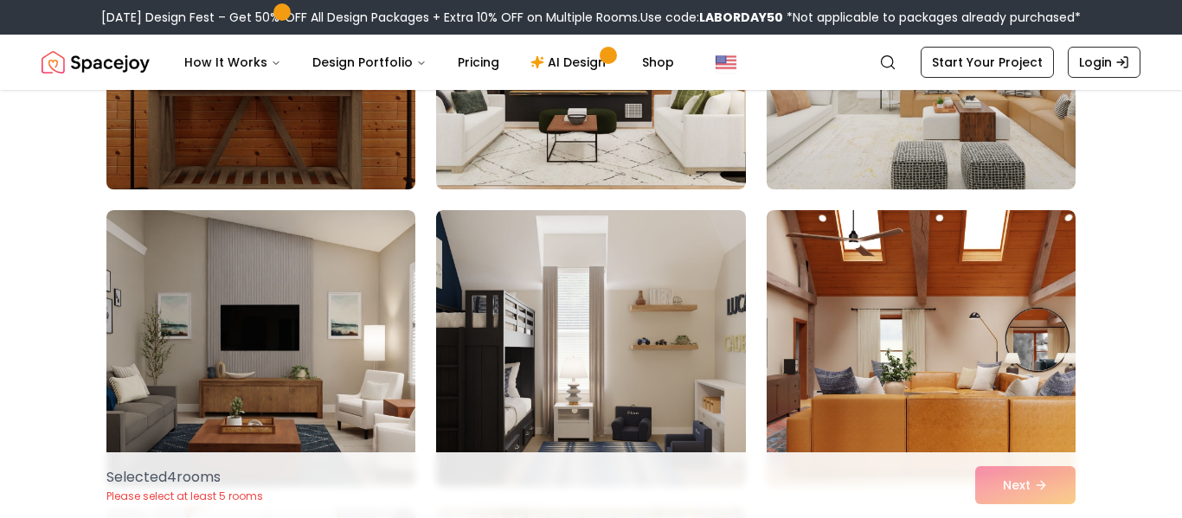
click at [353, 141] on img at bounding box center [261, 51] width 325 height 291
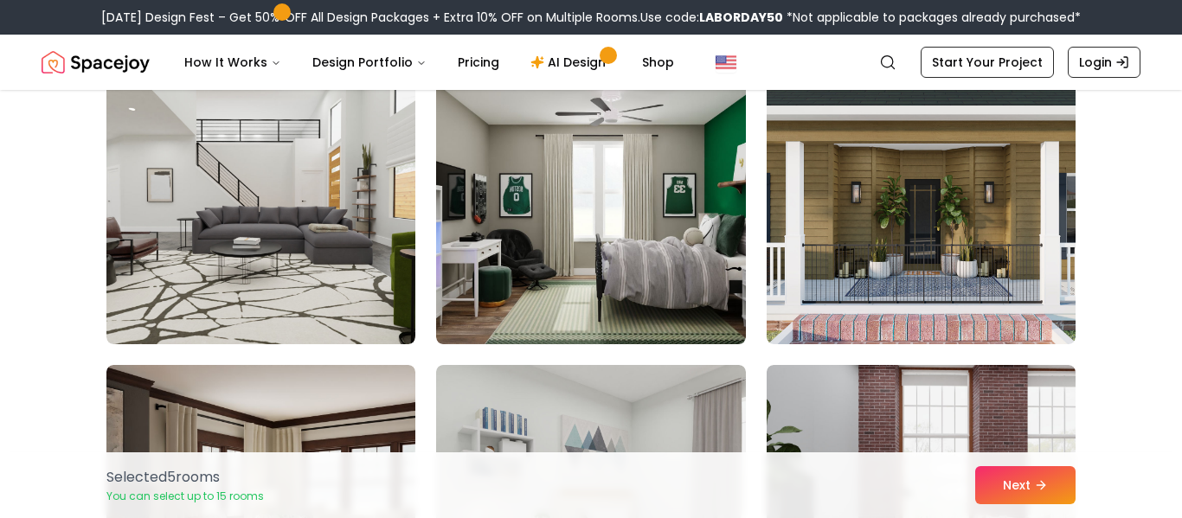
scroll to position [8217, 0]
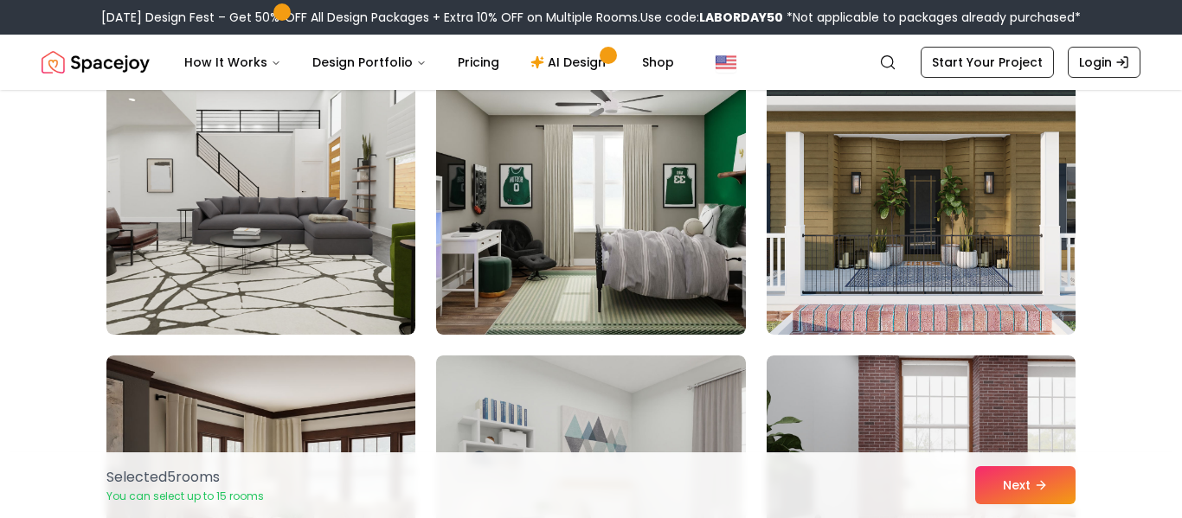
click at [583, 222] on img at bounding box center [590, 196] width 309 height 277
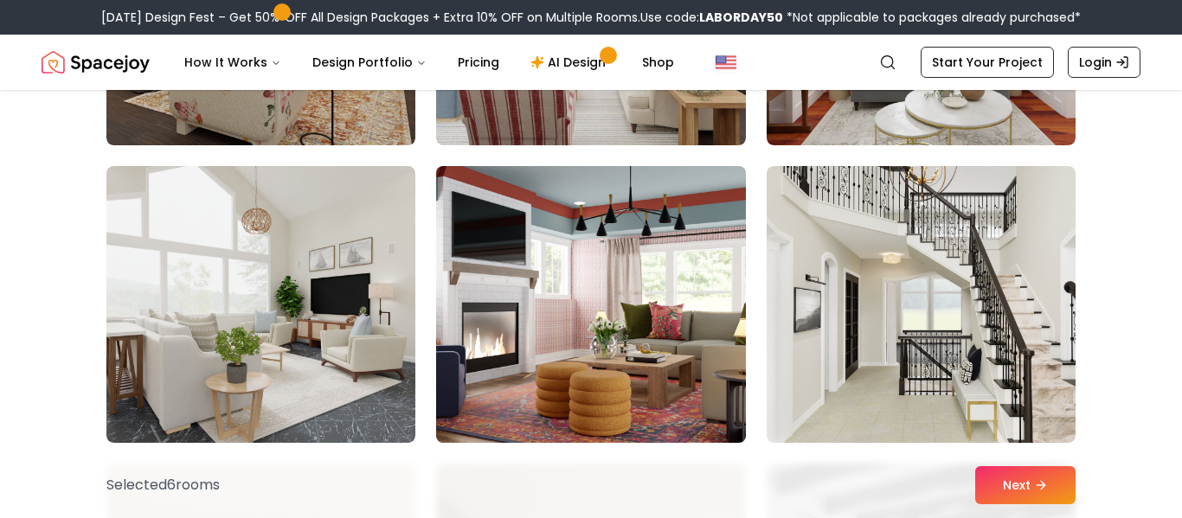
scroll to position [3344, 0]
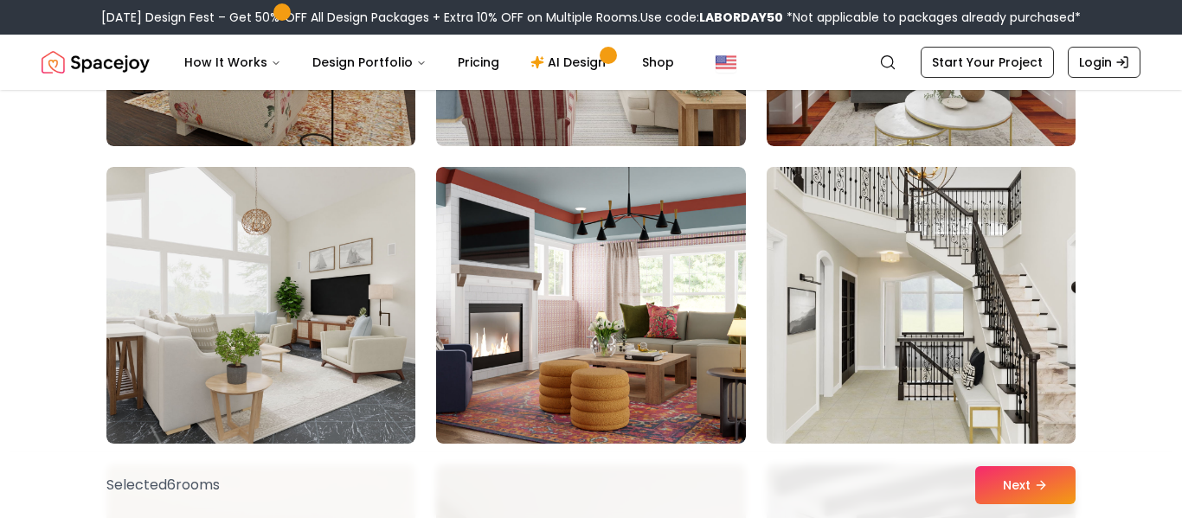
click at [898, 254] on img at bounding box center [921, 305] width 325 height 291
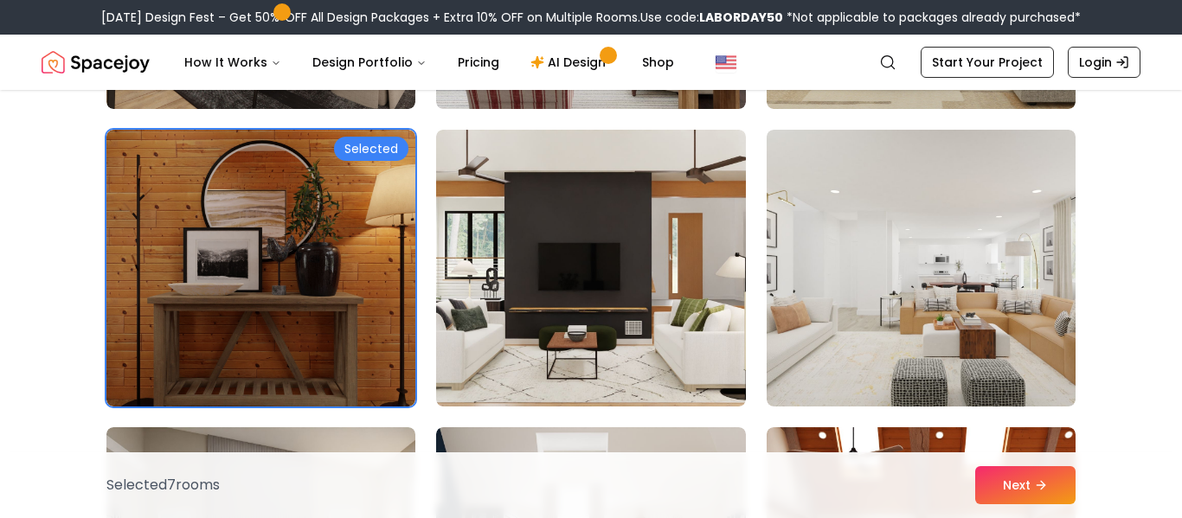
scroll to position [7255, 0]
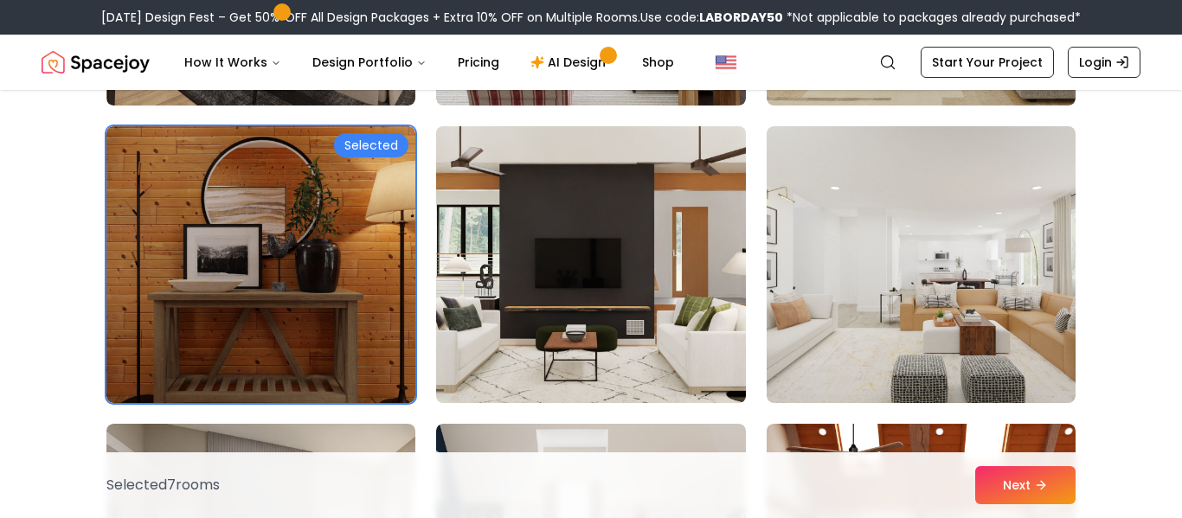
click at [717, 296] on img at bounding box center [590, 264] width 325 height 291
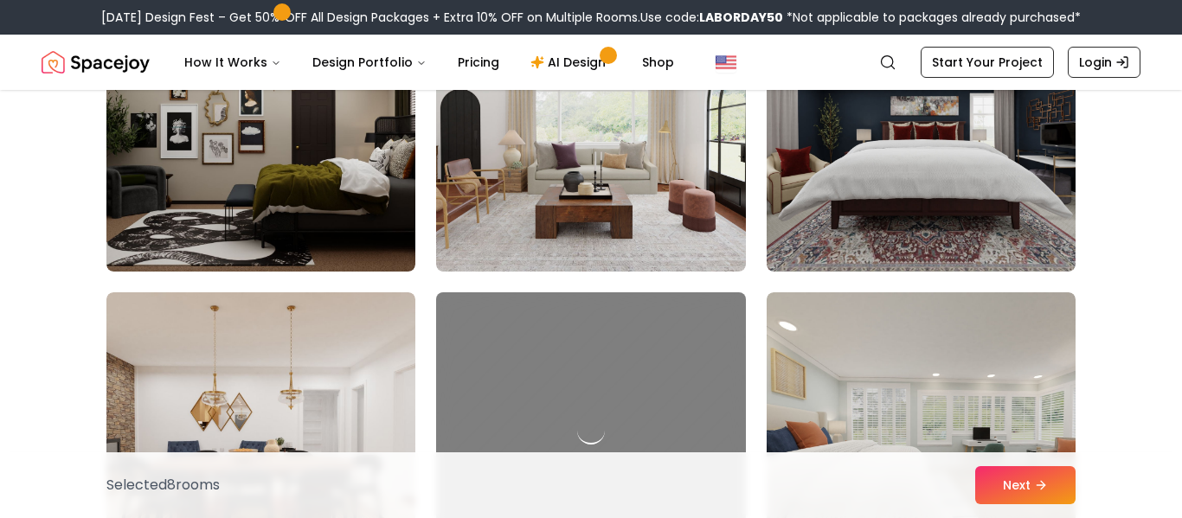
scroll to position [8882, 0]
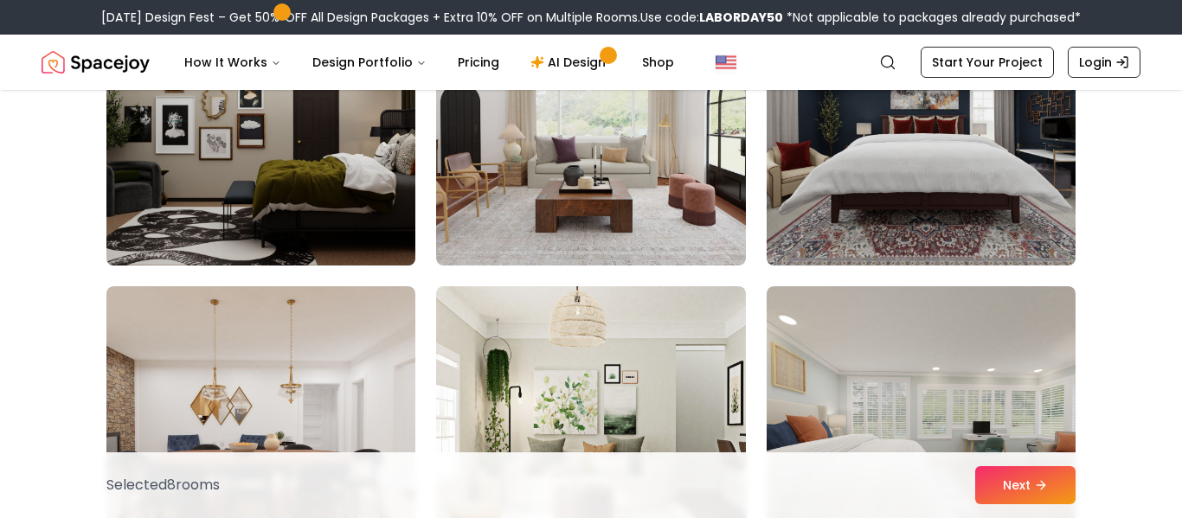
click at [305, 207] on img at bounding box center [261, 127] width 325 height 291
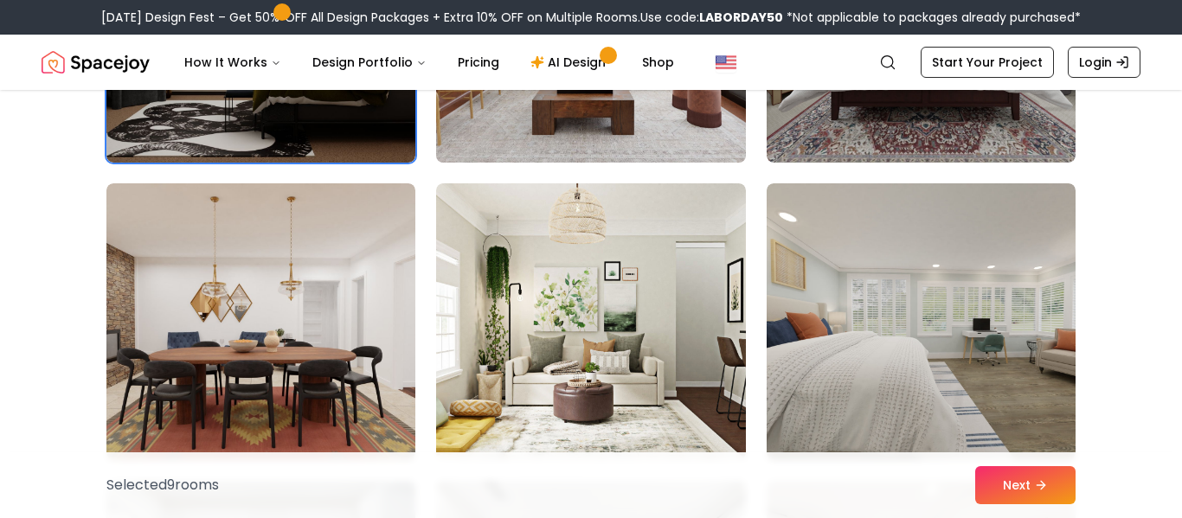
scroll to position [8991, 0]
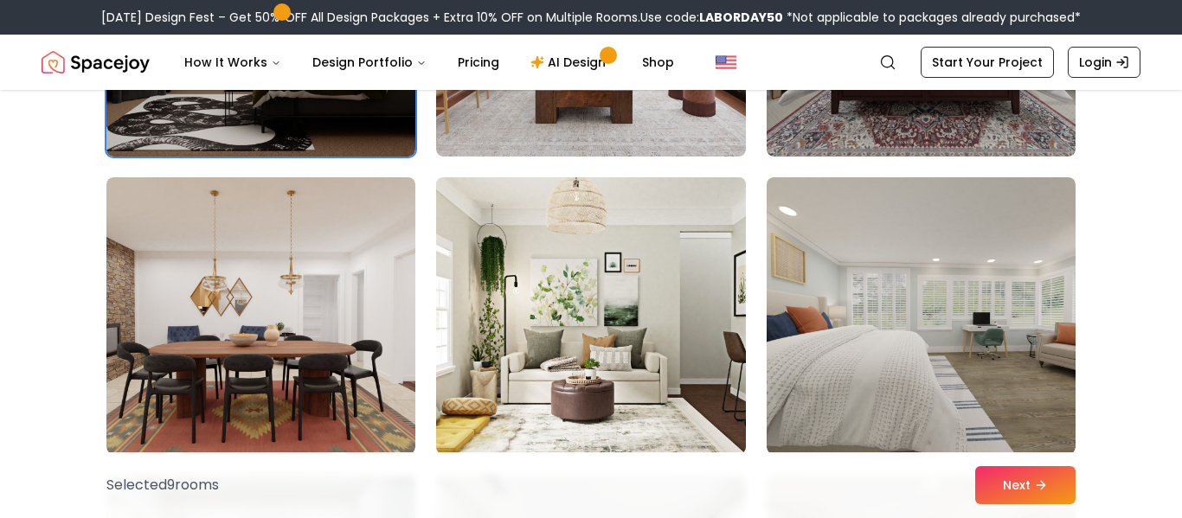
click at [579, 250] on img at bounding box center [590, 316] width 325 height 291
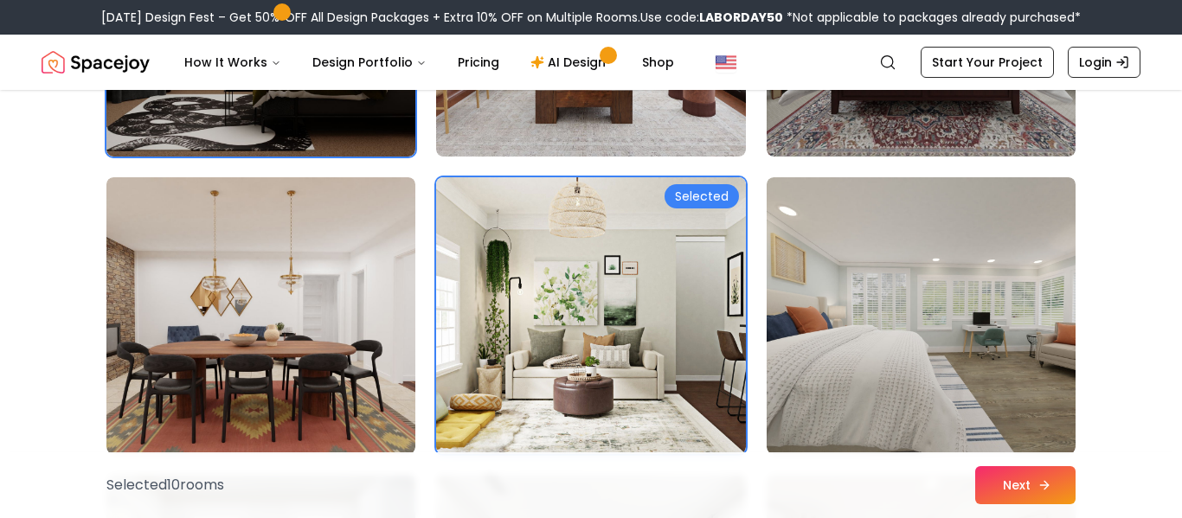
click at [1003, 476] on button "Next" at bounding box center [1026, 486] width 100 height 38
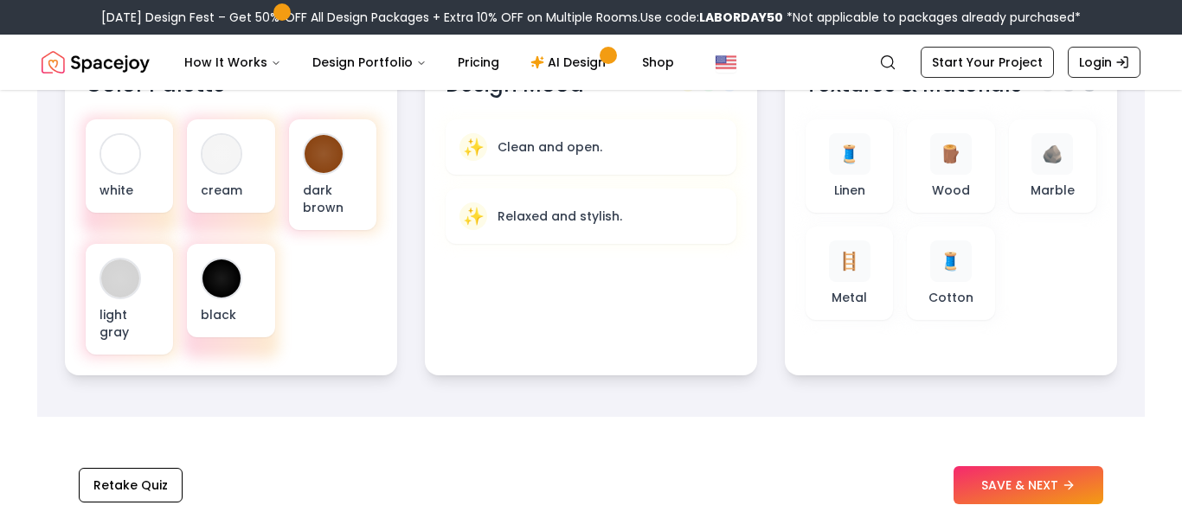
scroll to position [657, 0]
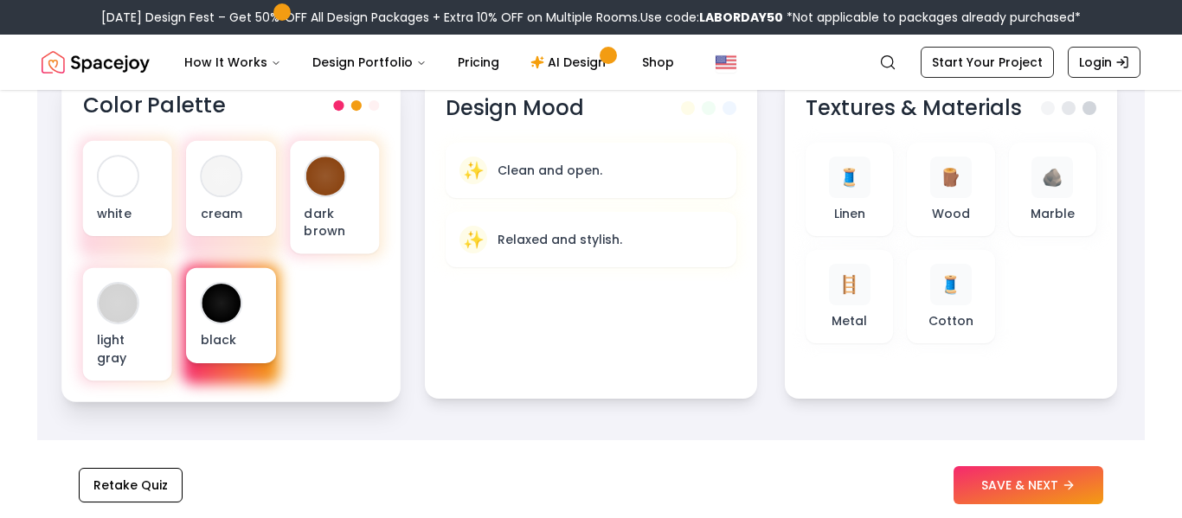
click at [186, 295] on div "black" at bounding box center [230, 315] width 89 height 95
click at [199, 302] on div "black" at bounding box center [230, 315] width 89 height 95
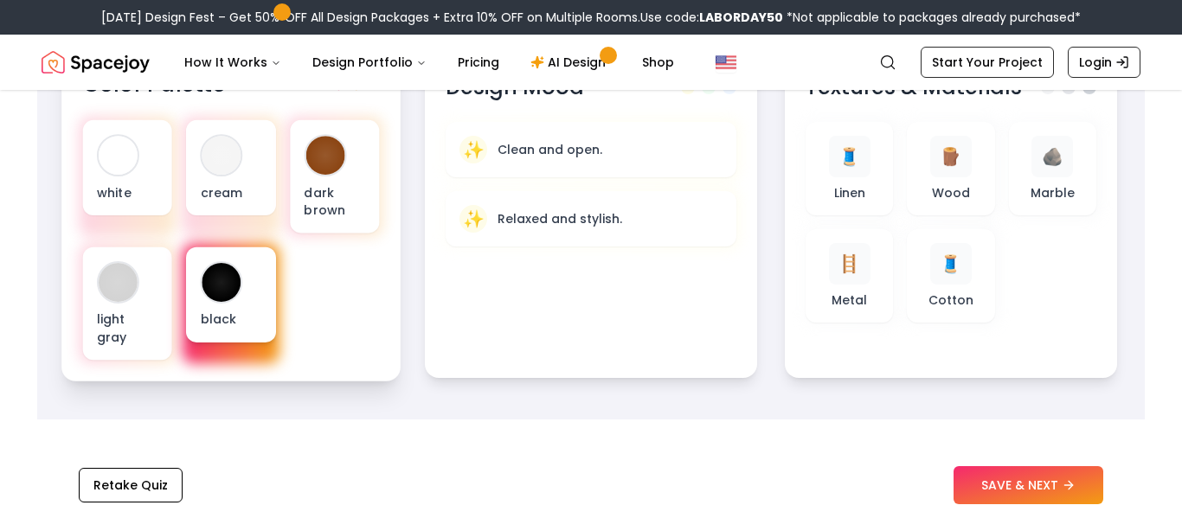
scroll to position [672, 0]
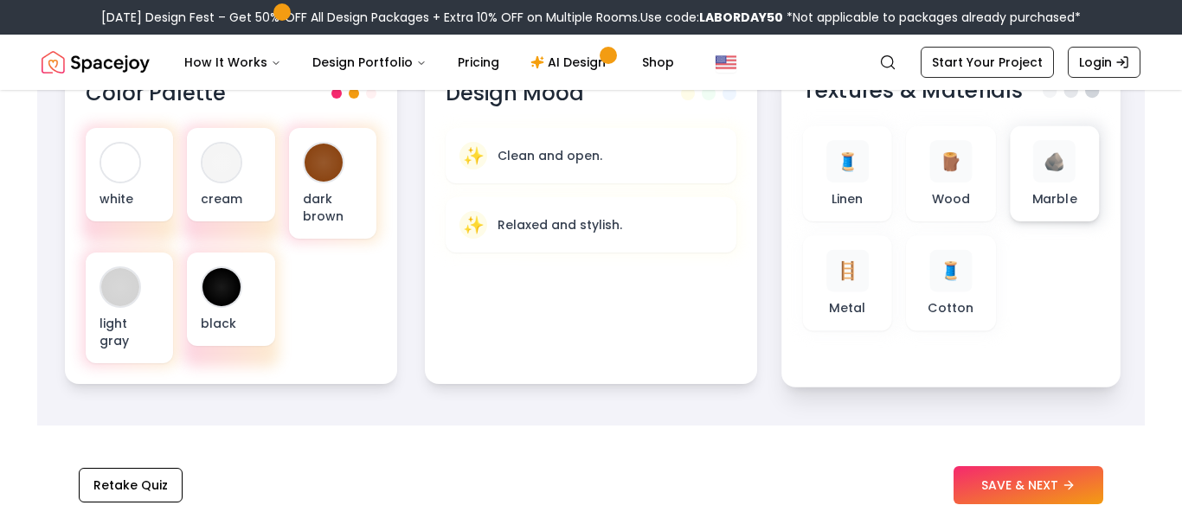
click at [1071, 190] on p "Marble" at bounding box center [1055, 198] width 45 height 17
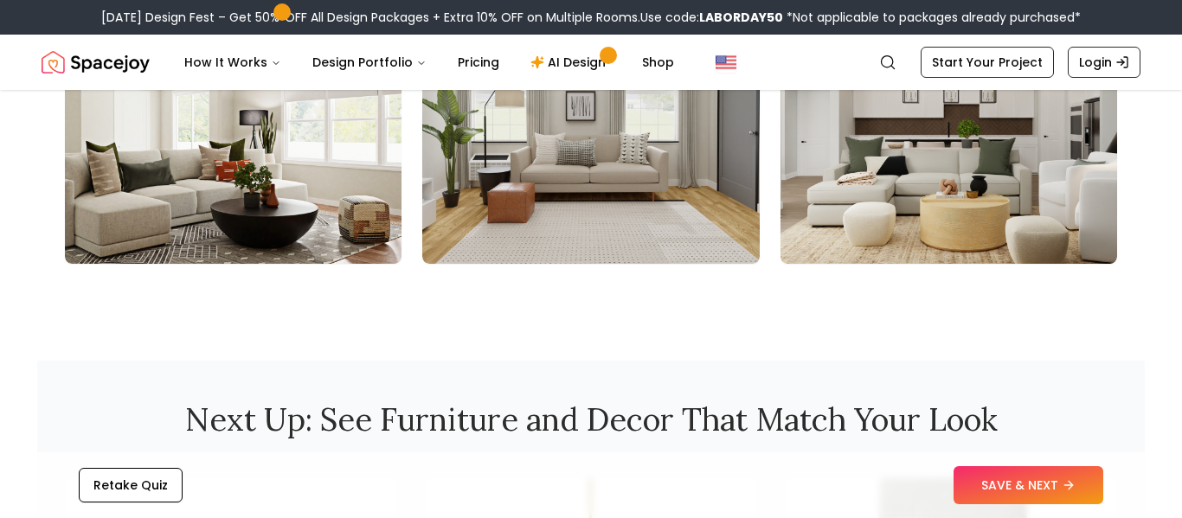
scroll to position [2115, 0]
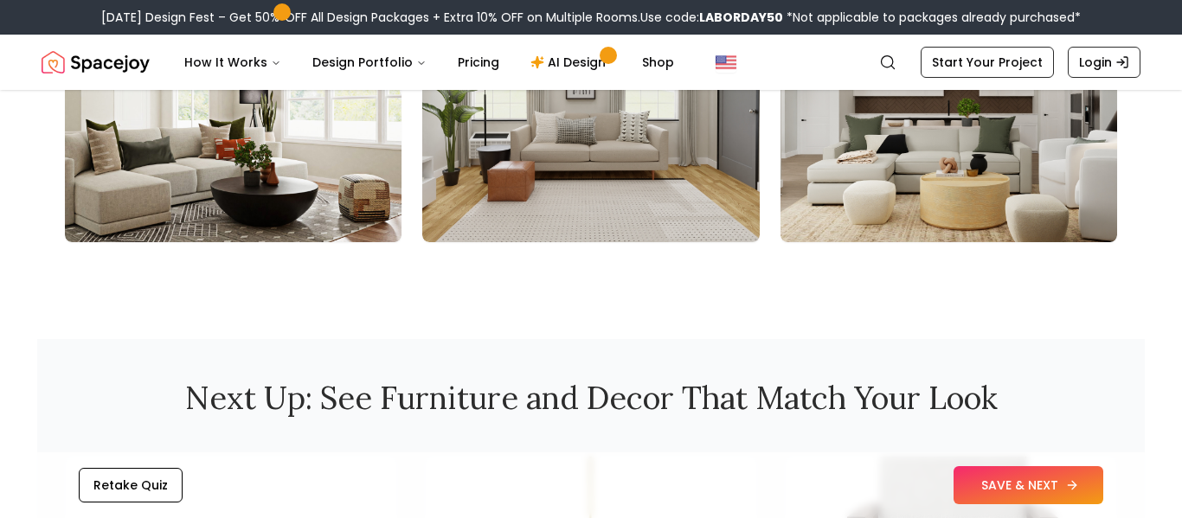
click at [980, 489] on button "SAVE & NEXT" at bounding box center [1029, 486] width 150 height 38
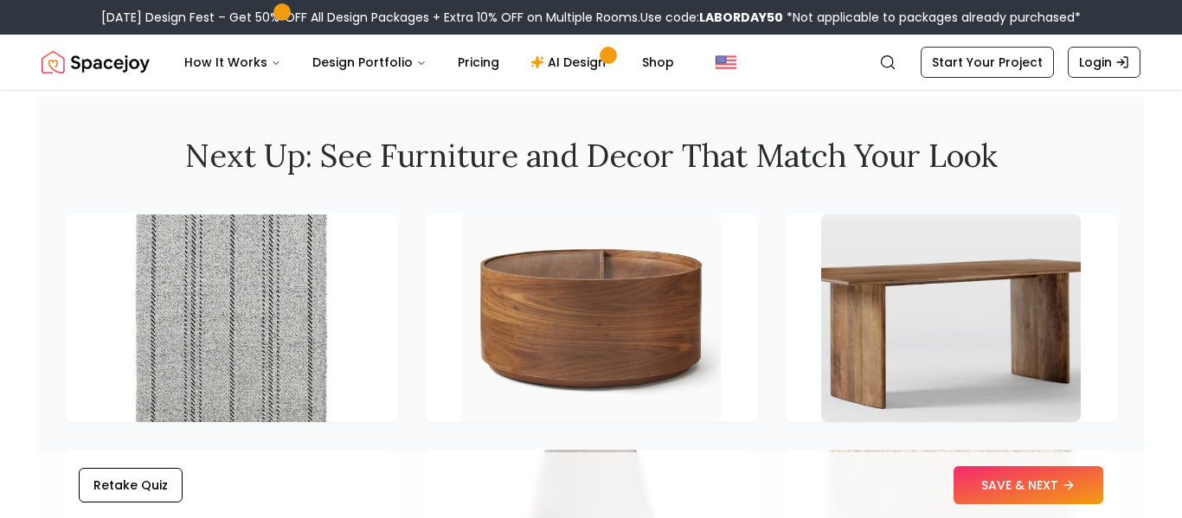
scroll to position [2362, 0]
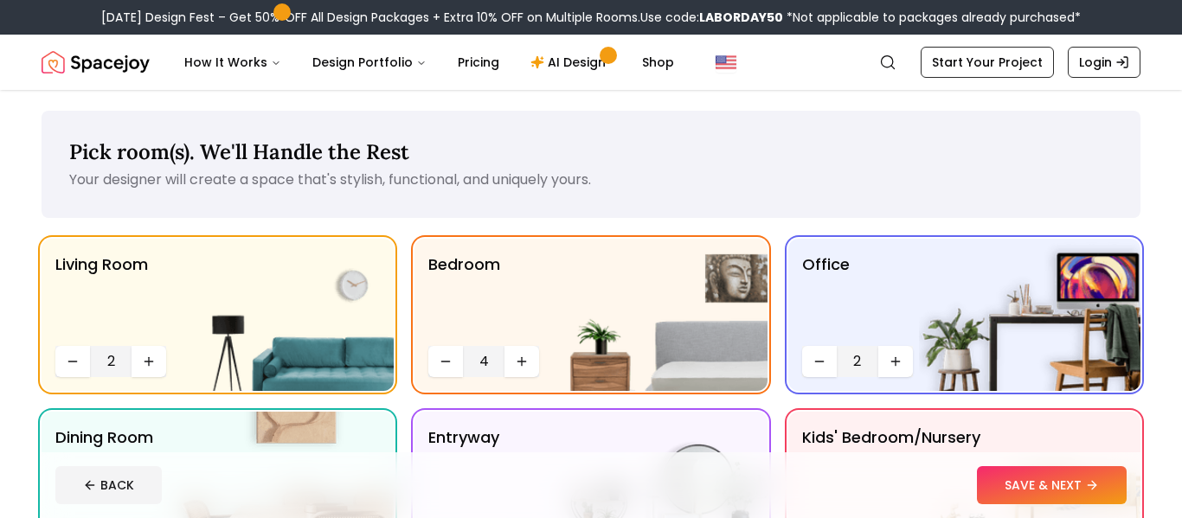
click at [92, 479] on icon at bounding box center [90, 486] width 14 height 14
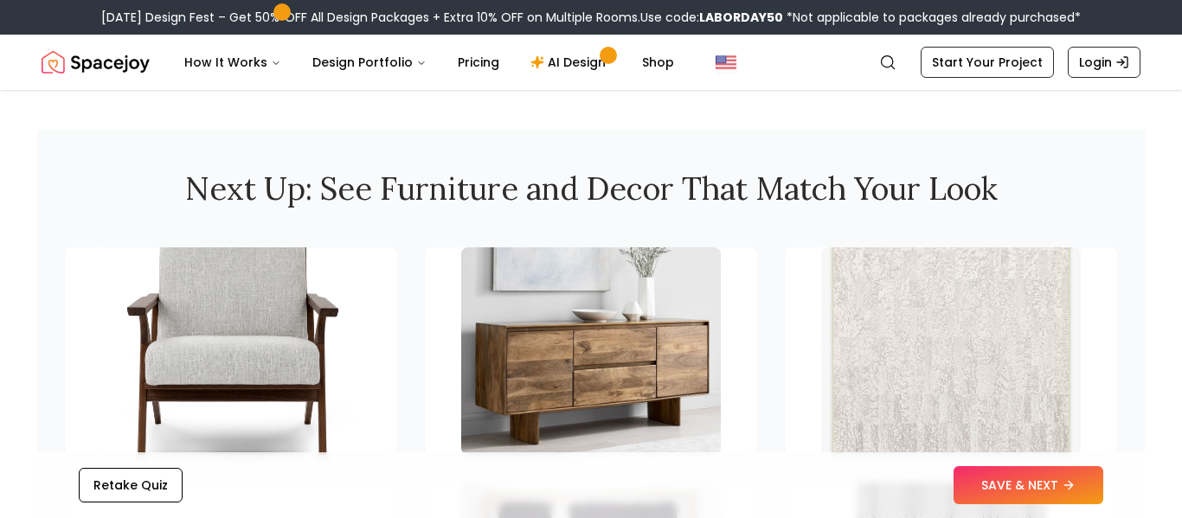
scroll to position [2324, 0]
